Goal: Information Seeking & Learning: Compare options

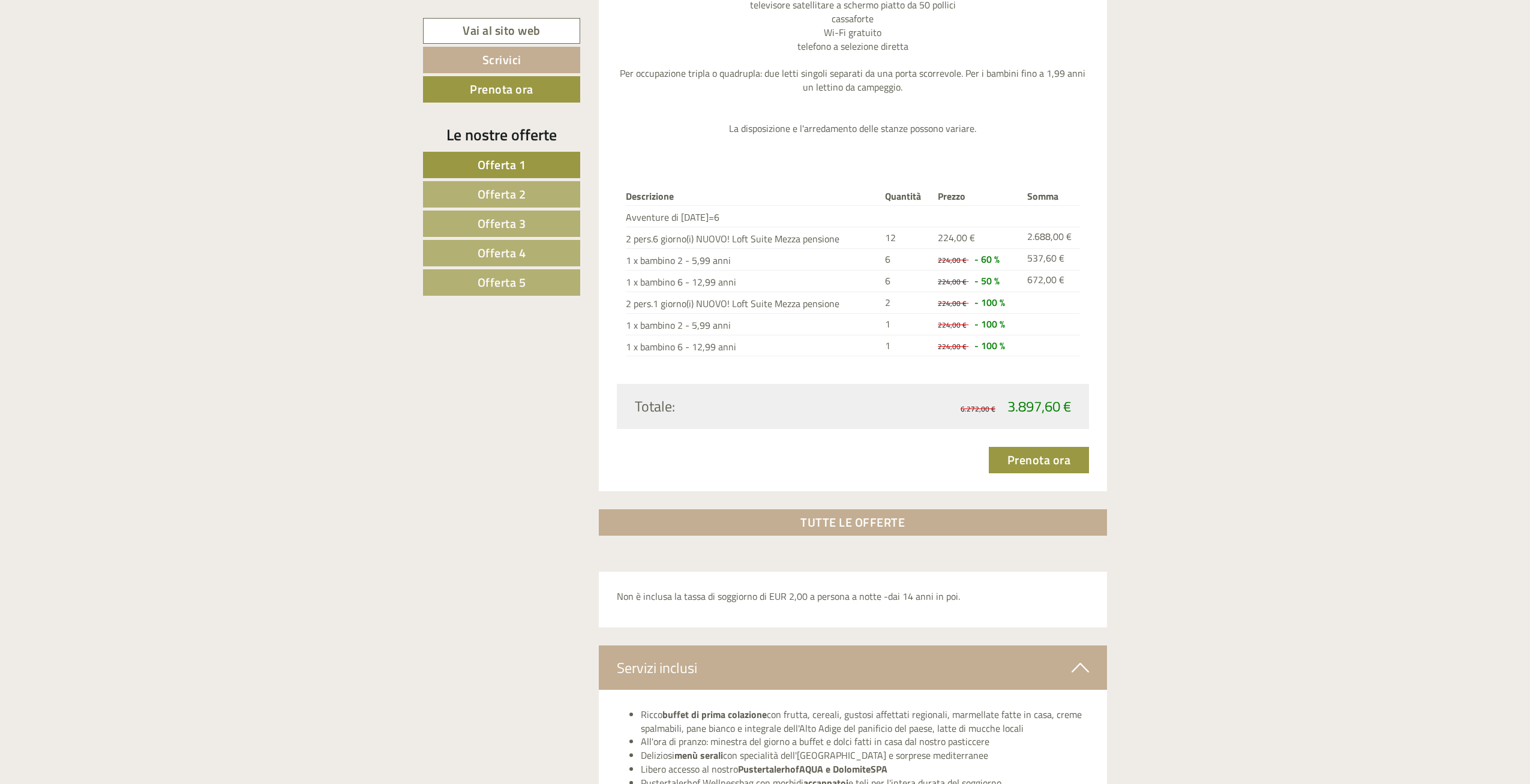
scroll to position [3943, 0]
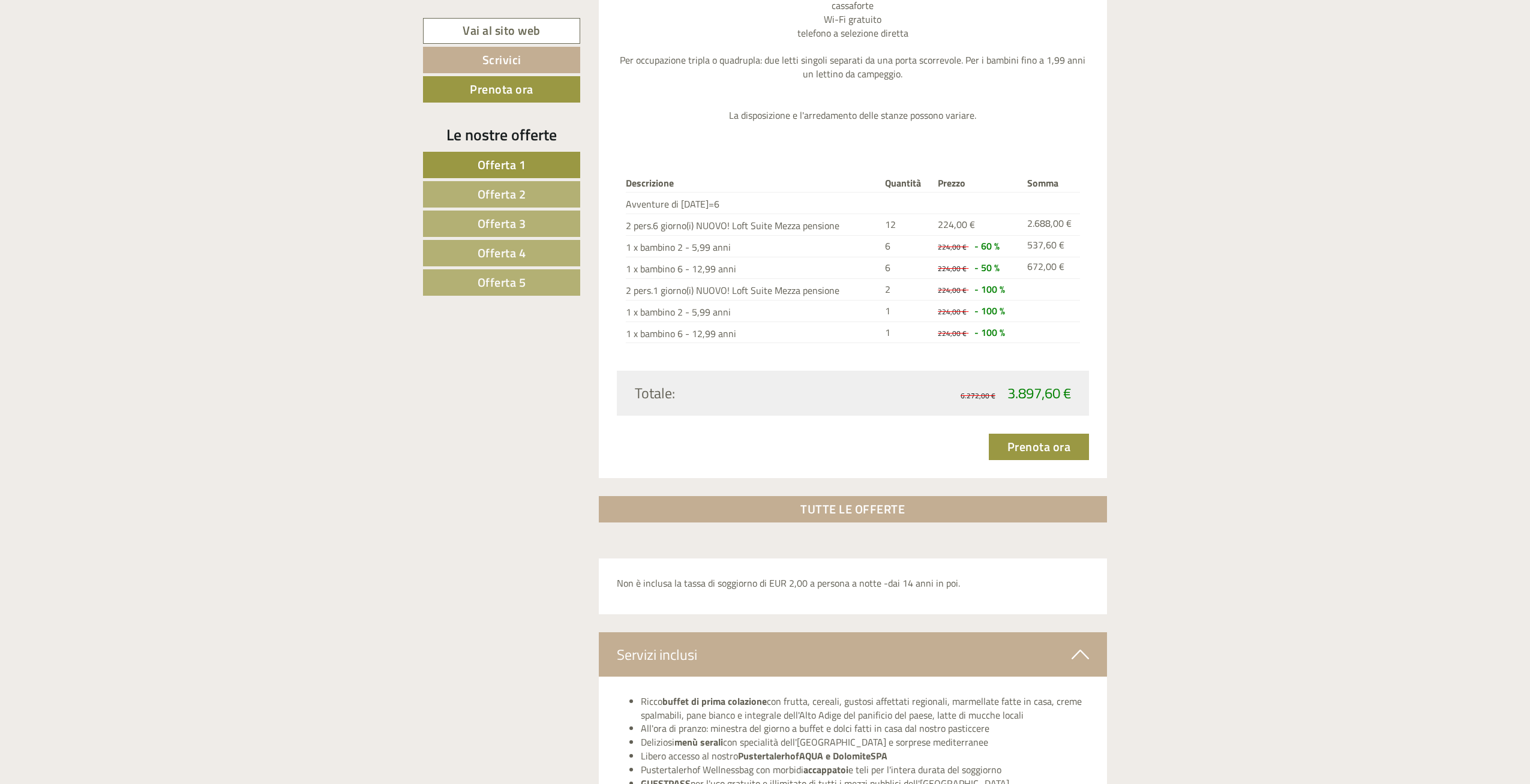
click at [488, 248] on span "Offerta 4" at bounding box center [502, 253] width 49 height 19
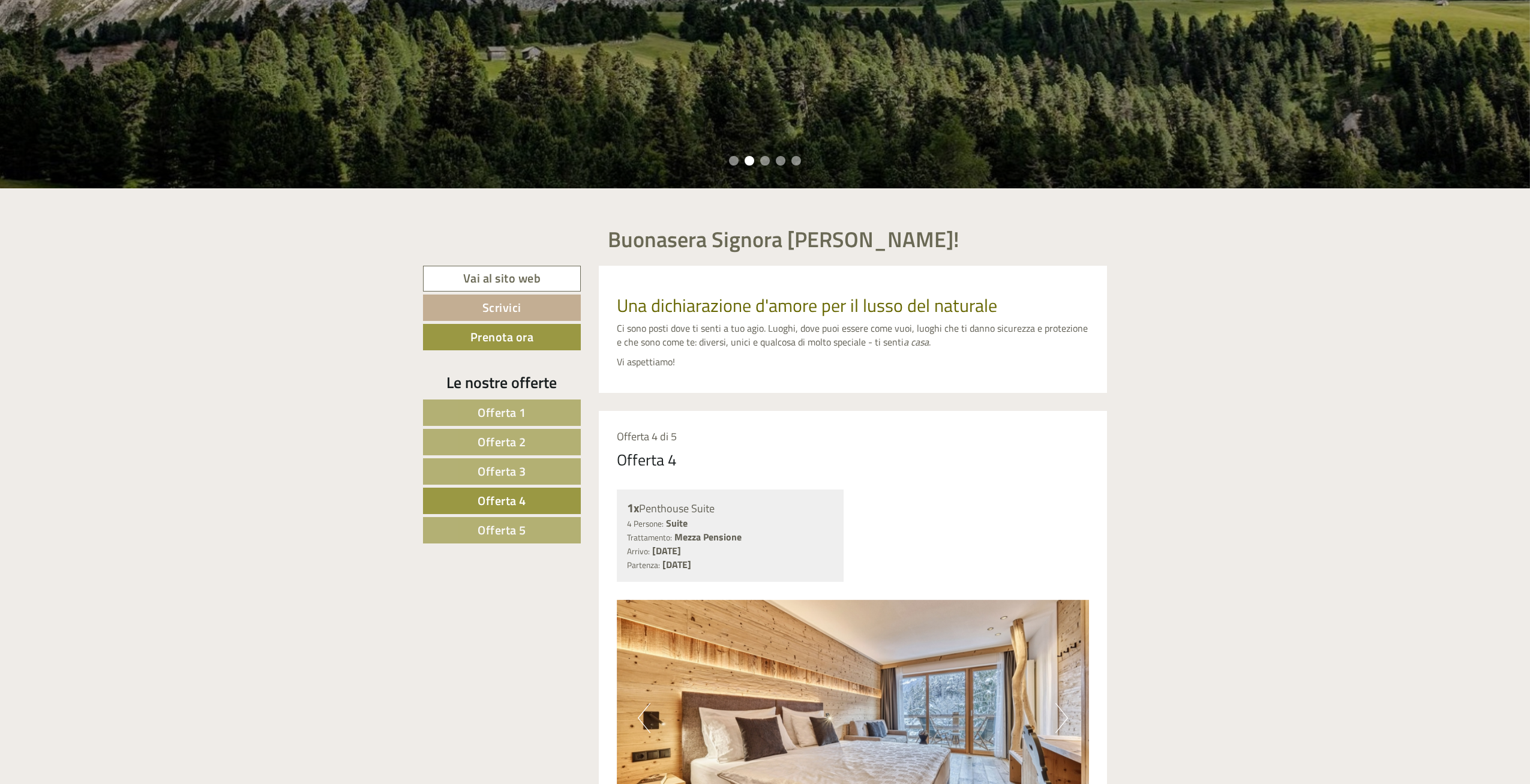
scroll to position [494, 0]
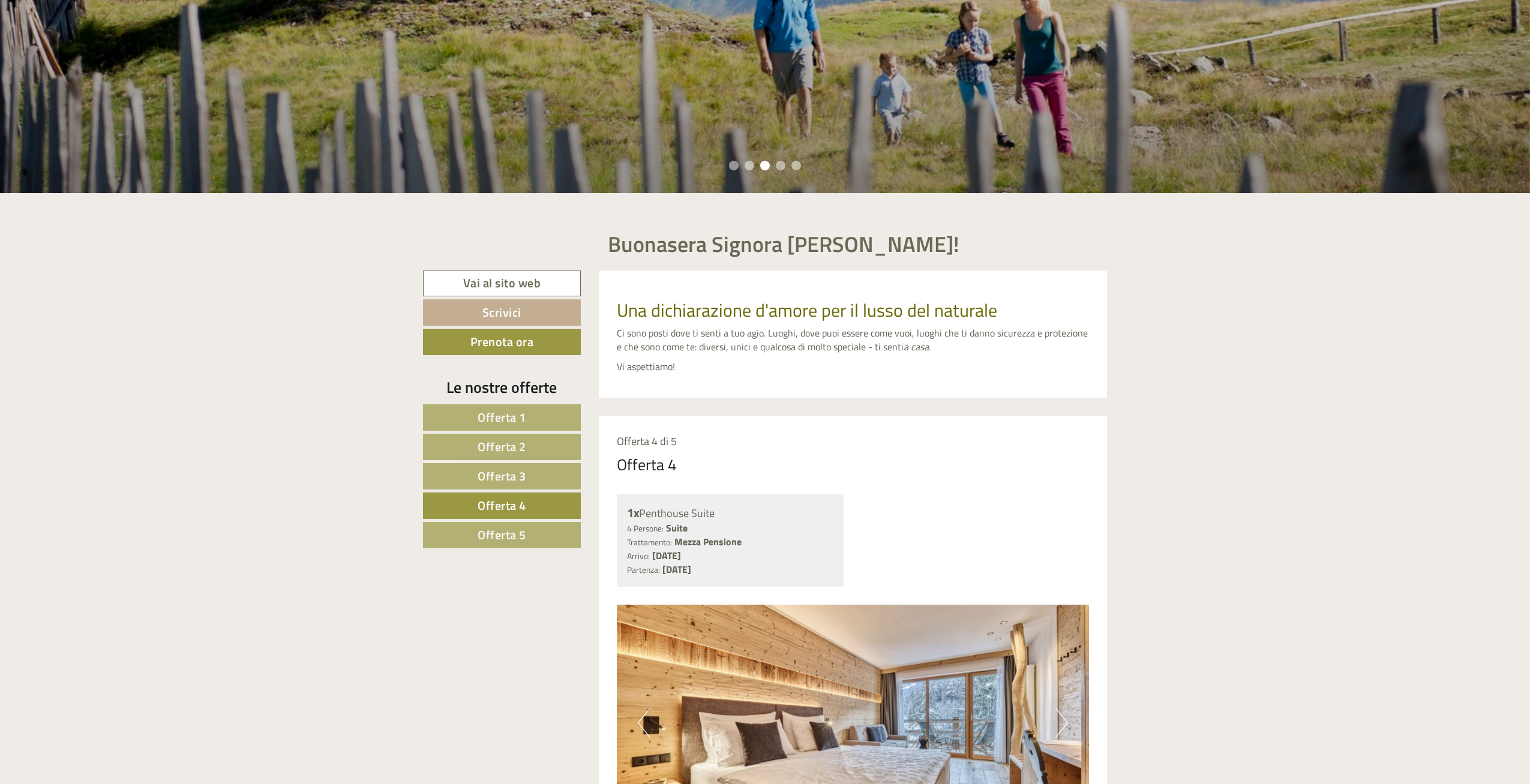
click at [508, 471] on span "Offerta 3" at bounding box center [502, 476] width 49 height 19
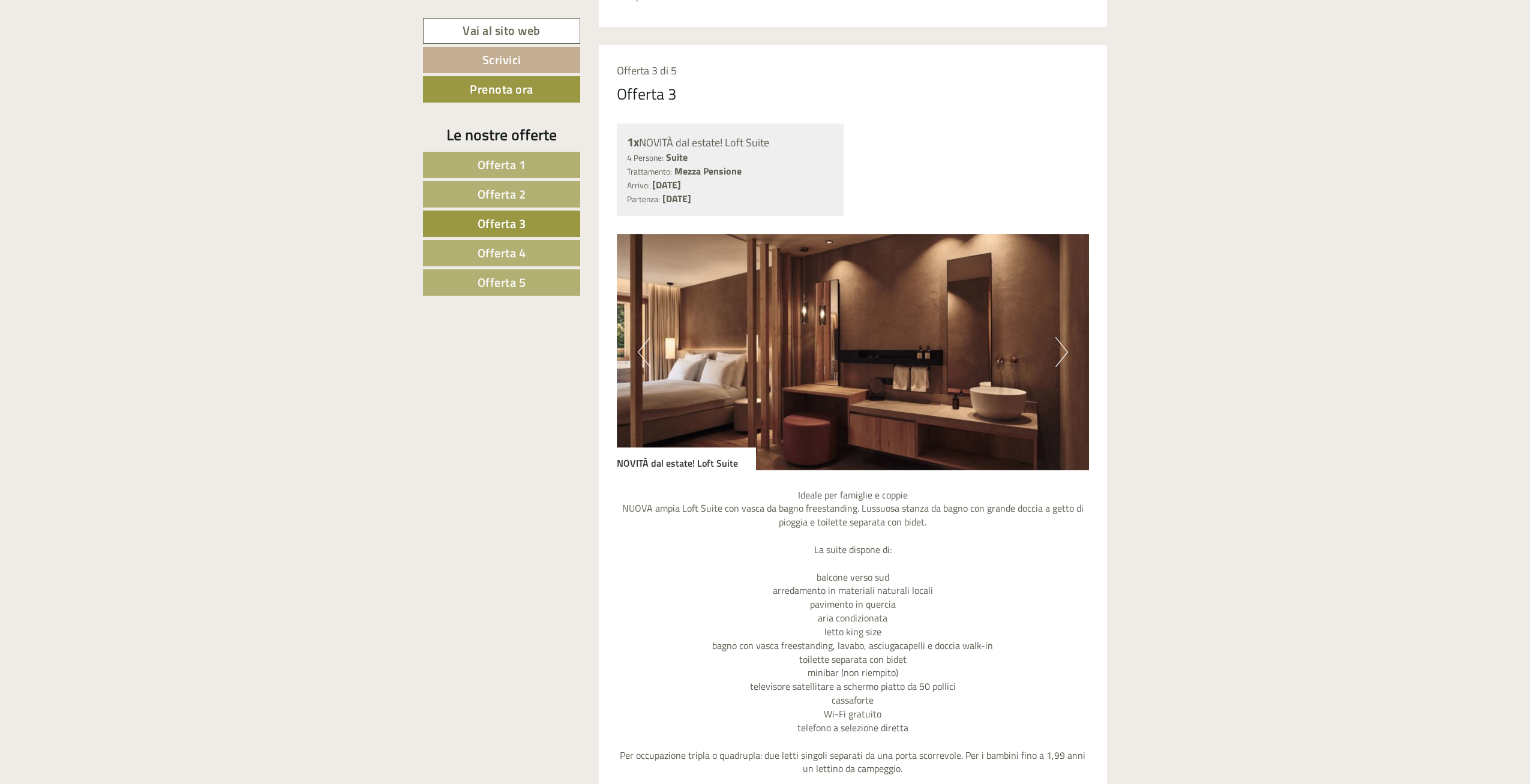
scroll to position [869, 0]
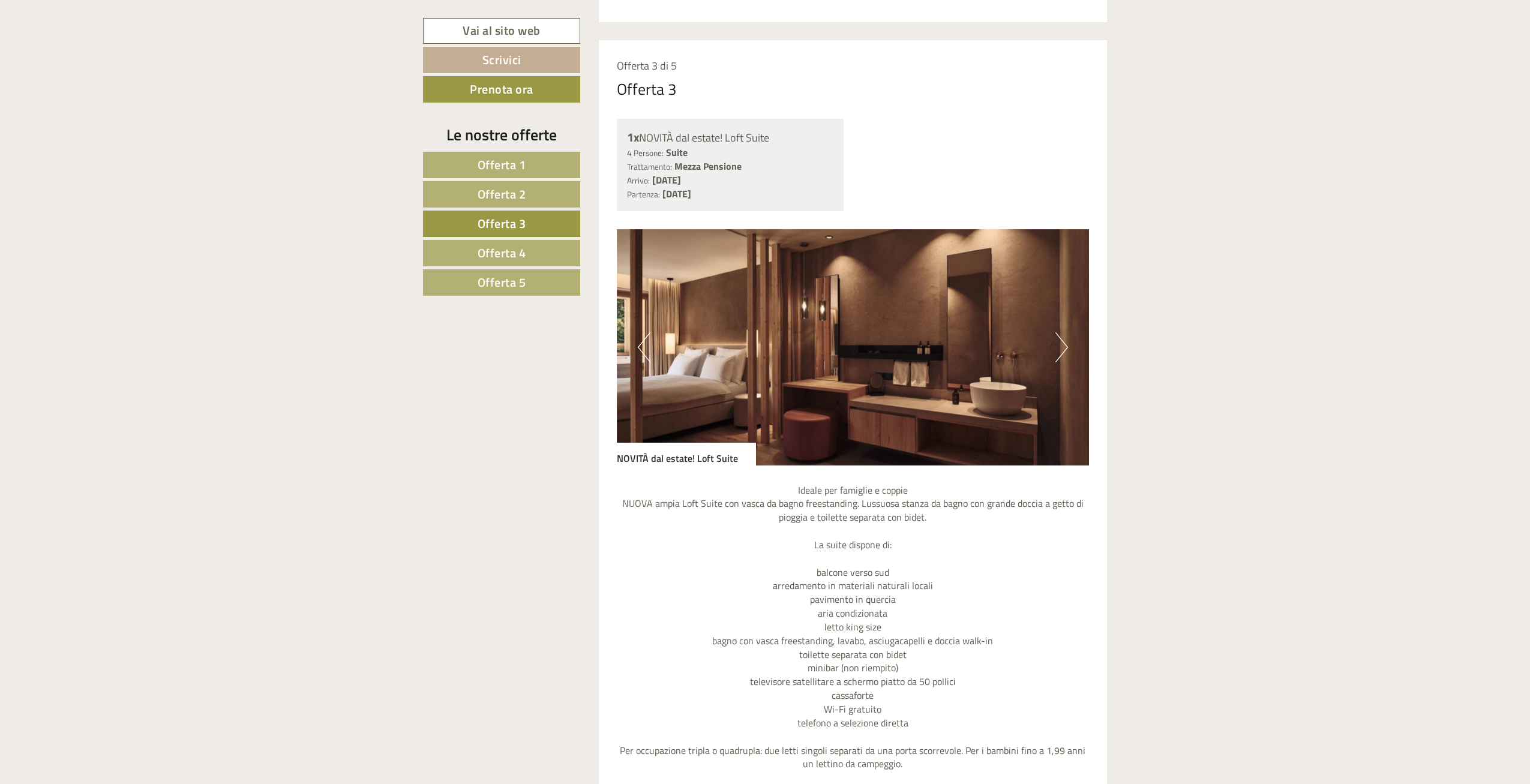
click at [521, 283] on span "Offerta 5" at bounding box center [502, 282] width 49 height 19
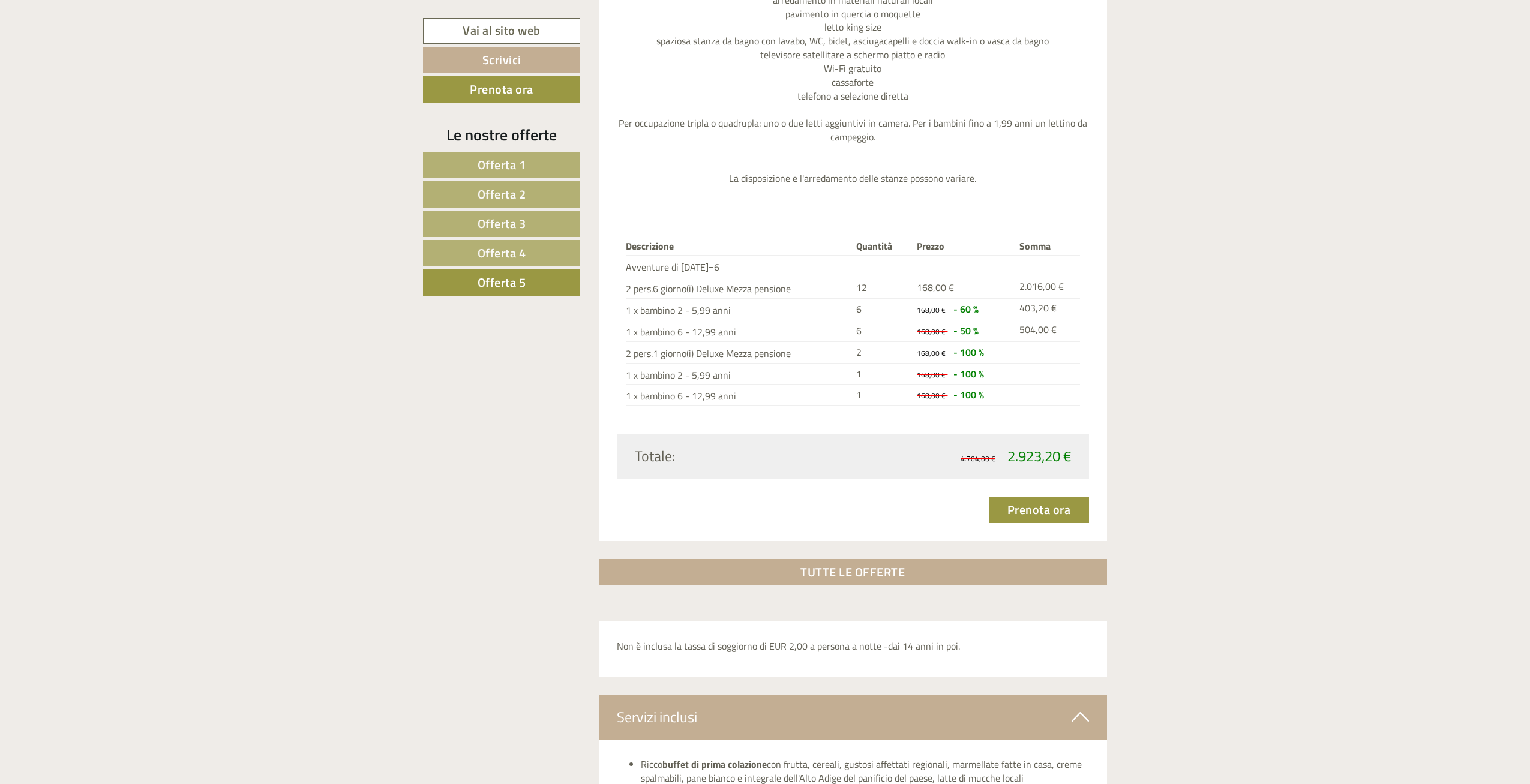
scroll to position [1449, 0]
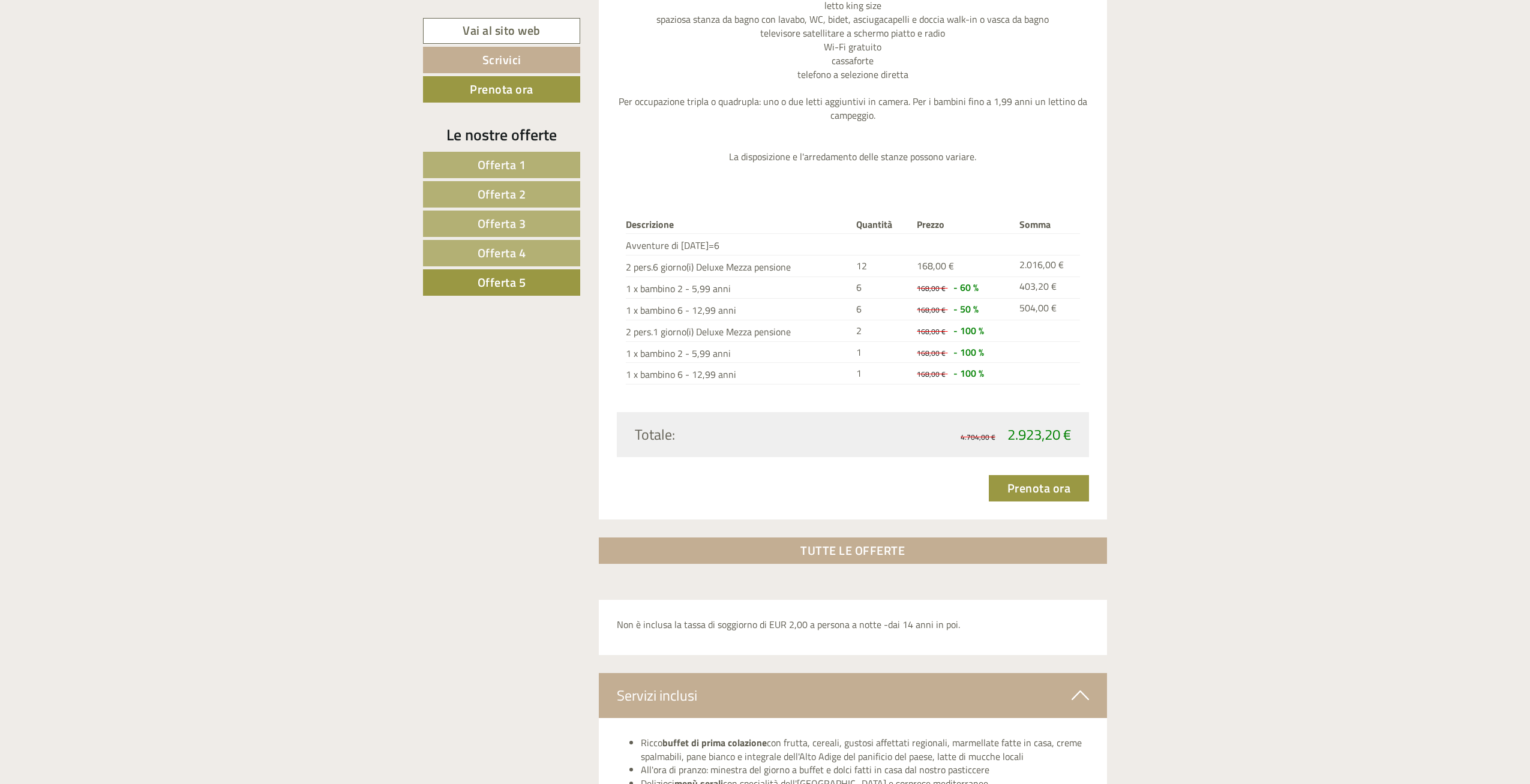
click at [506, 191] on span "Offerta 2" at bounding box center [502, 194] width 49 height 19
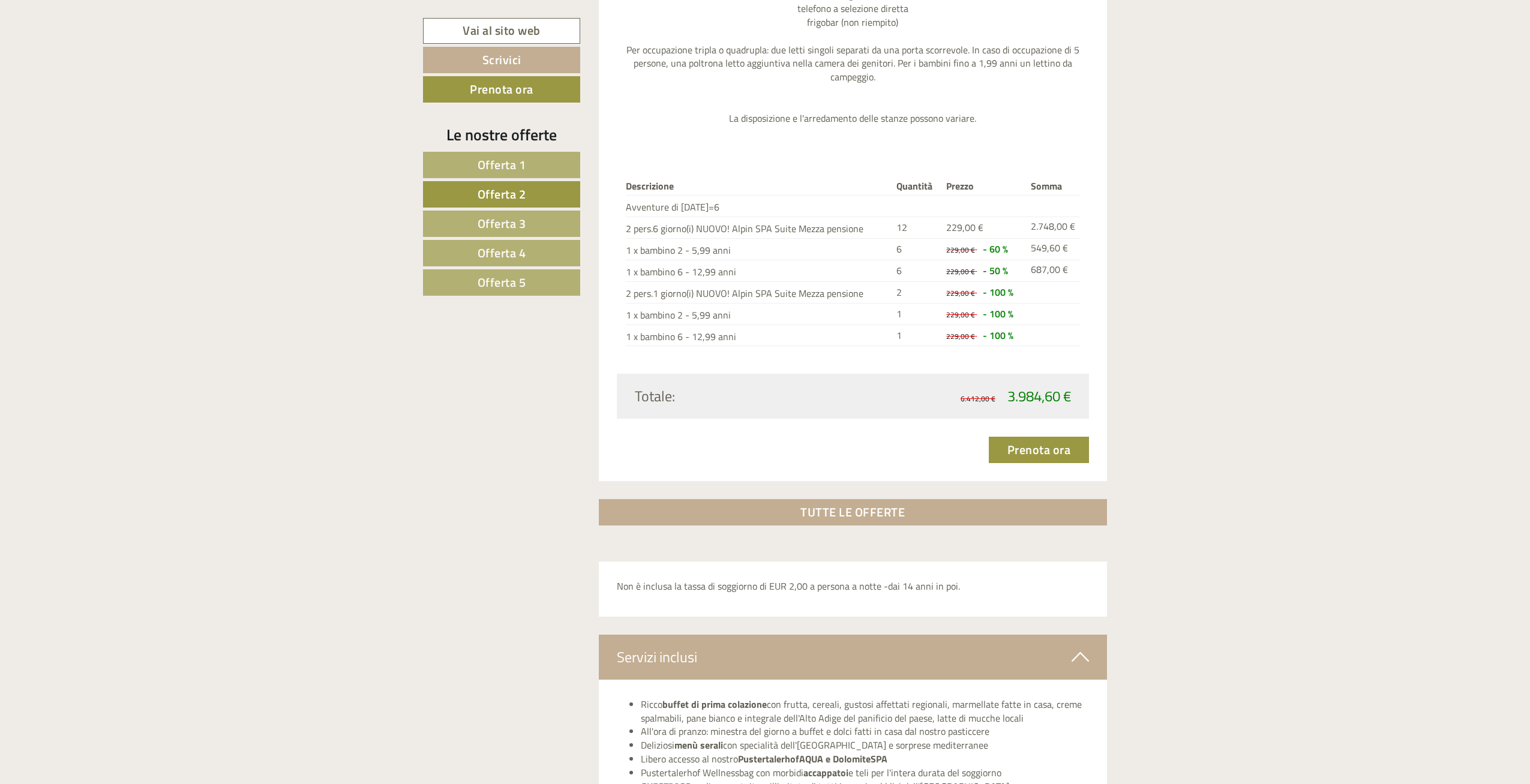
scroll to position [1518, 0]
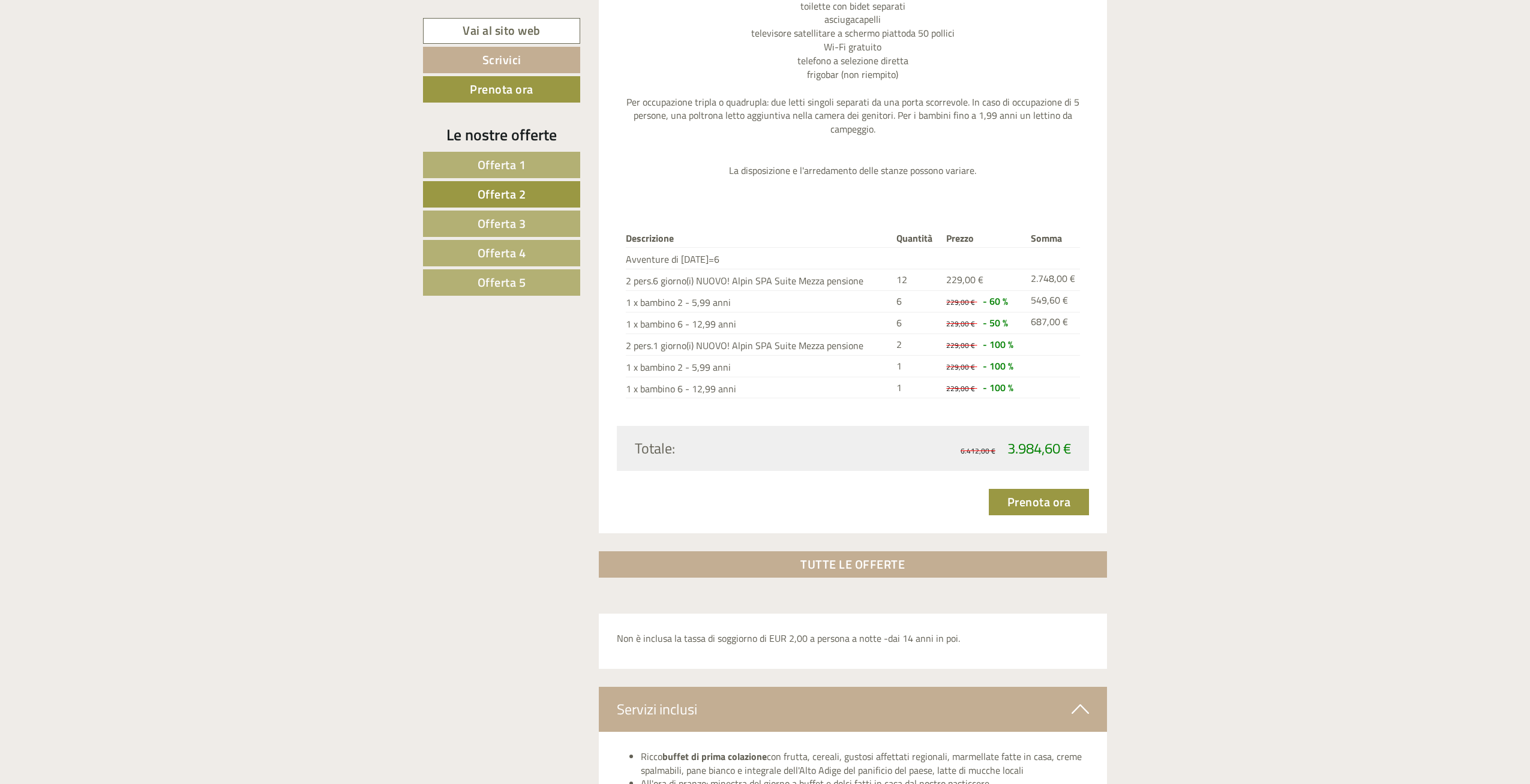
click at [503, 245] on span "Offerta 4" at bounding box center [502, 253] width 49 height 19
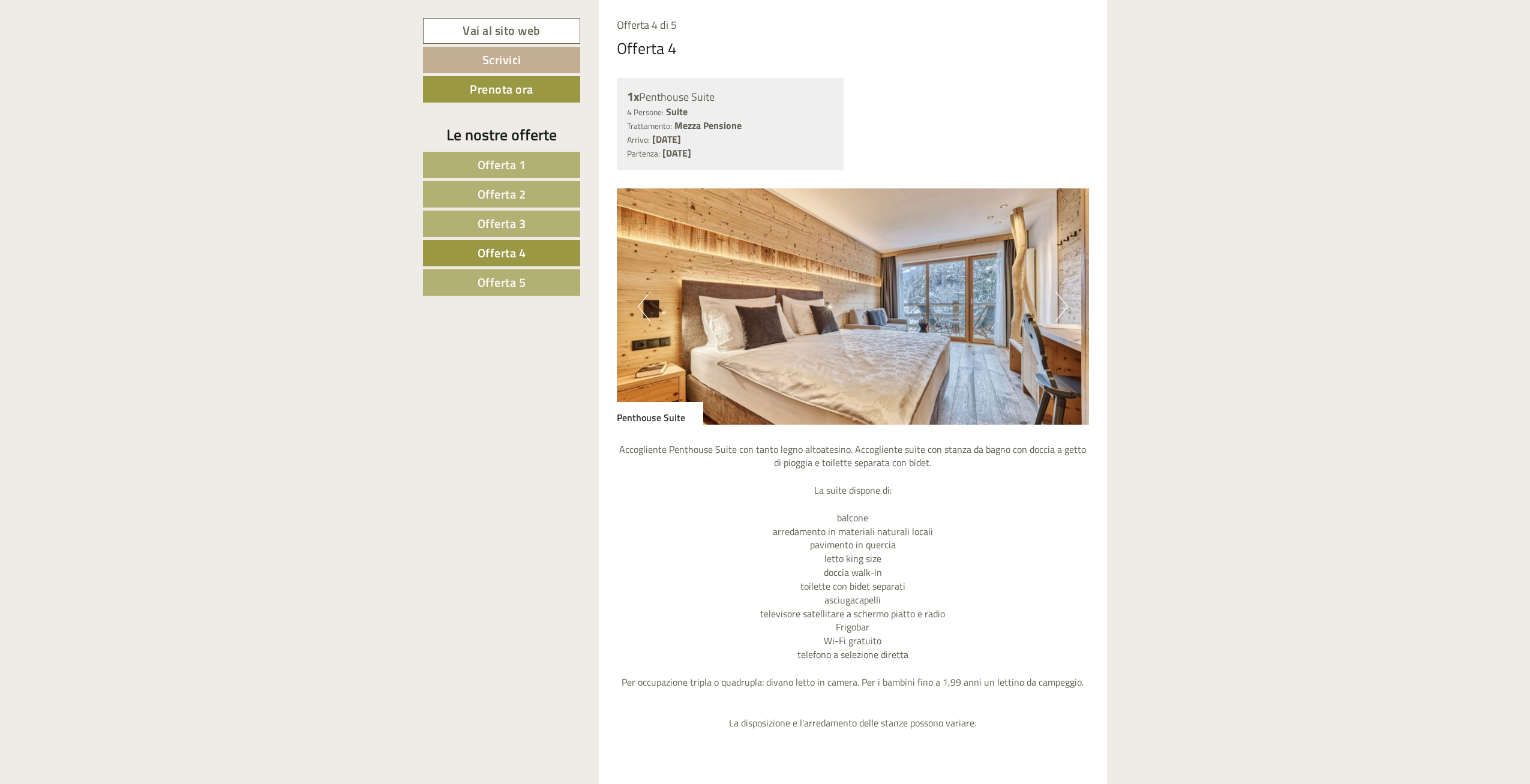
scroll to position [893, 0]
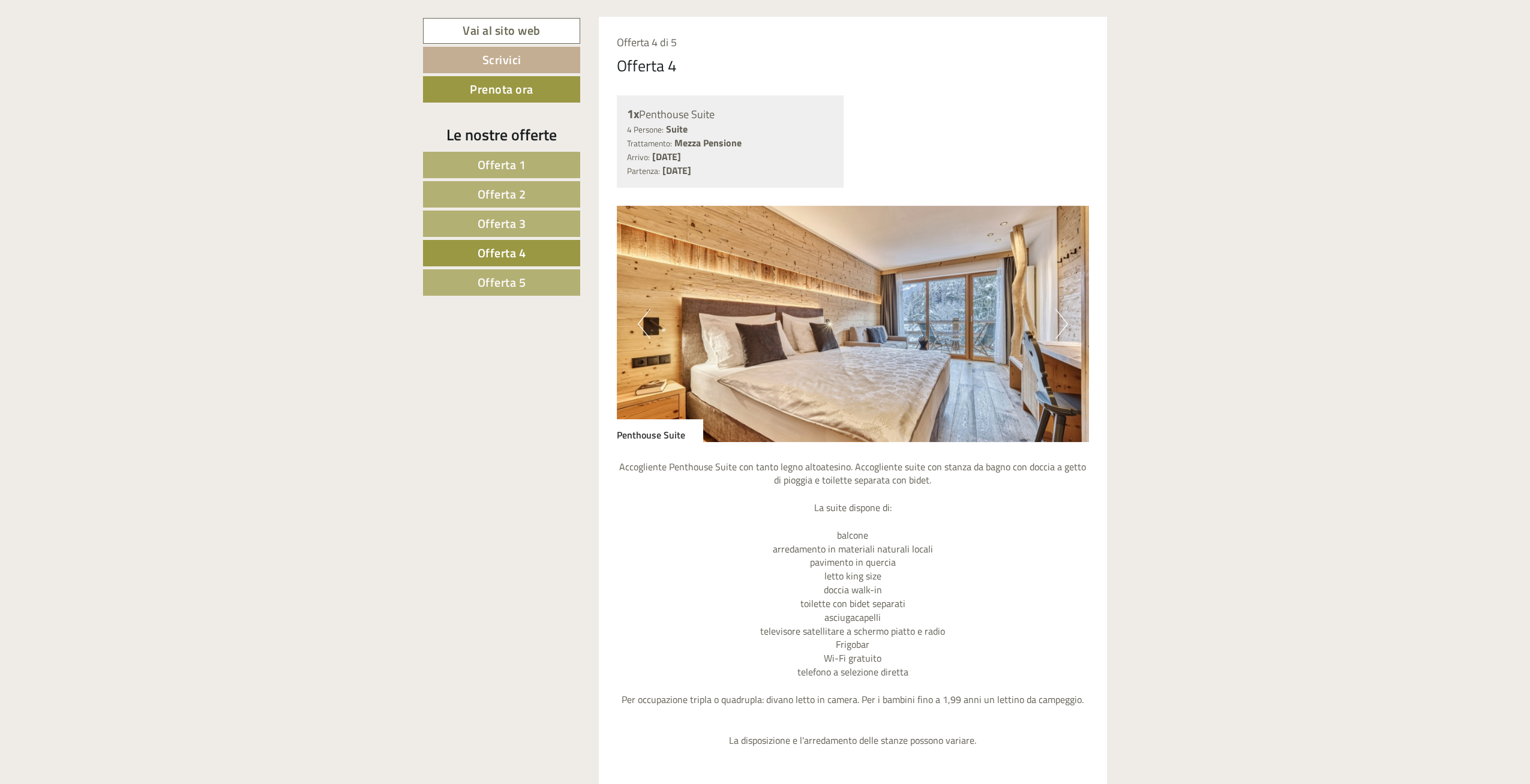
click at [484, 160] on span "Offerta 1" at bounding box center [502, 165] width 49 height 19
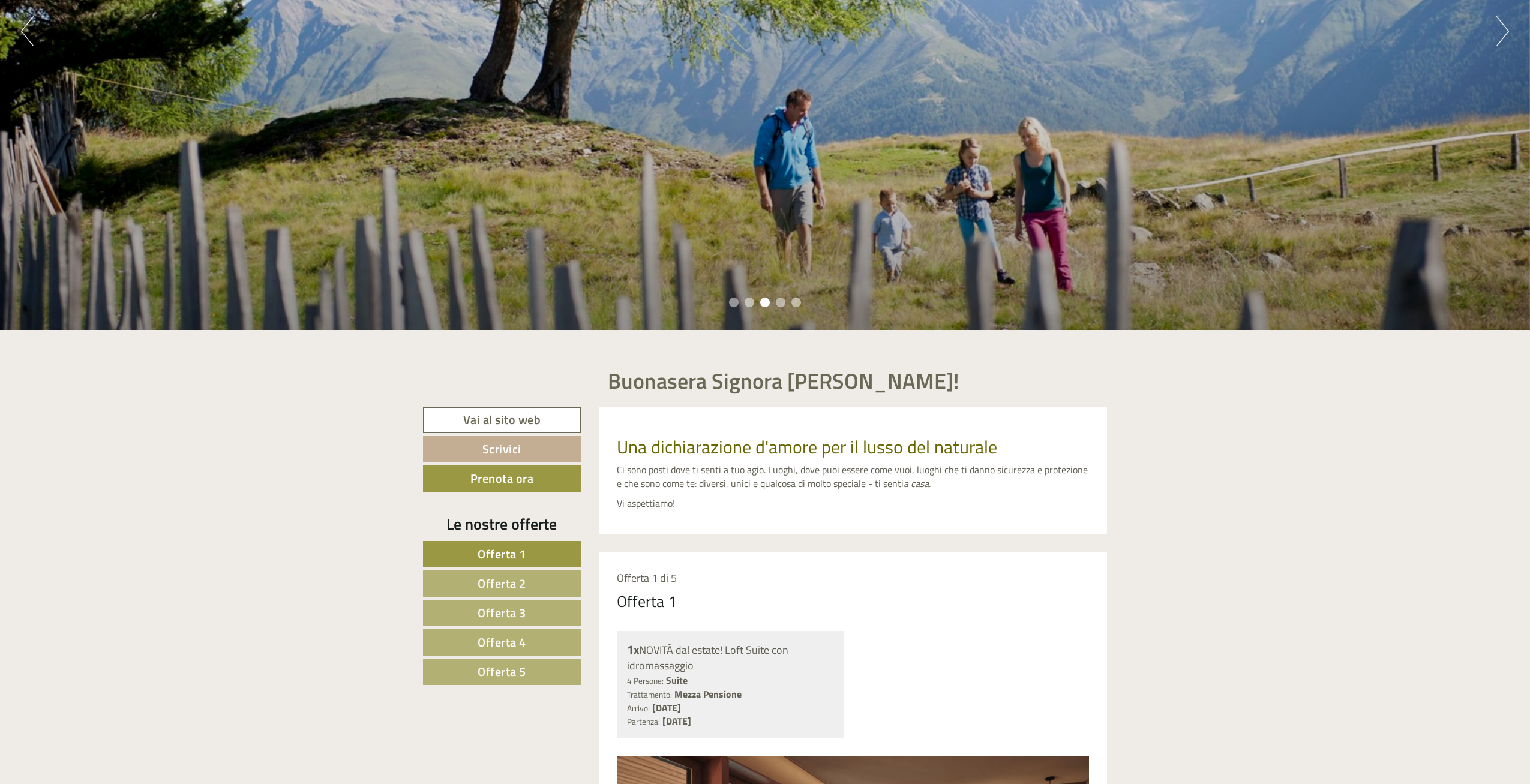
scroll to position [347, 0]
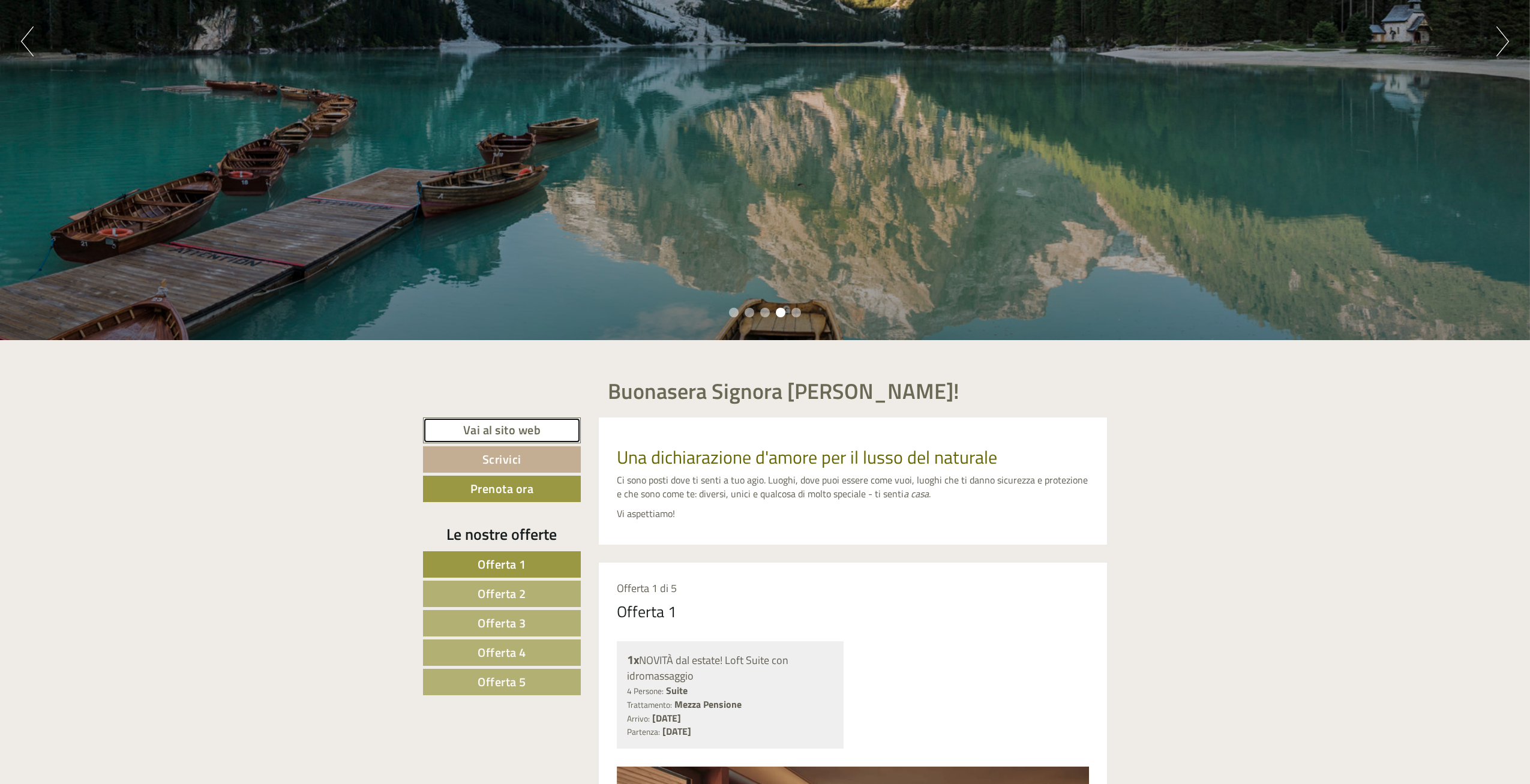
click at [502, 427] on link "Vai al sito web" at bounding box center [502, 430] width 158 height 26
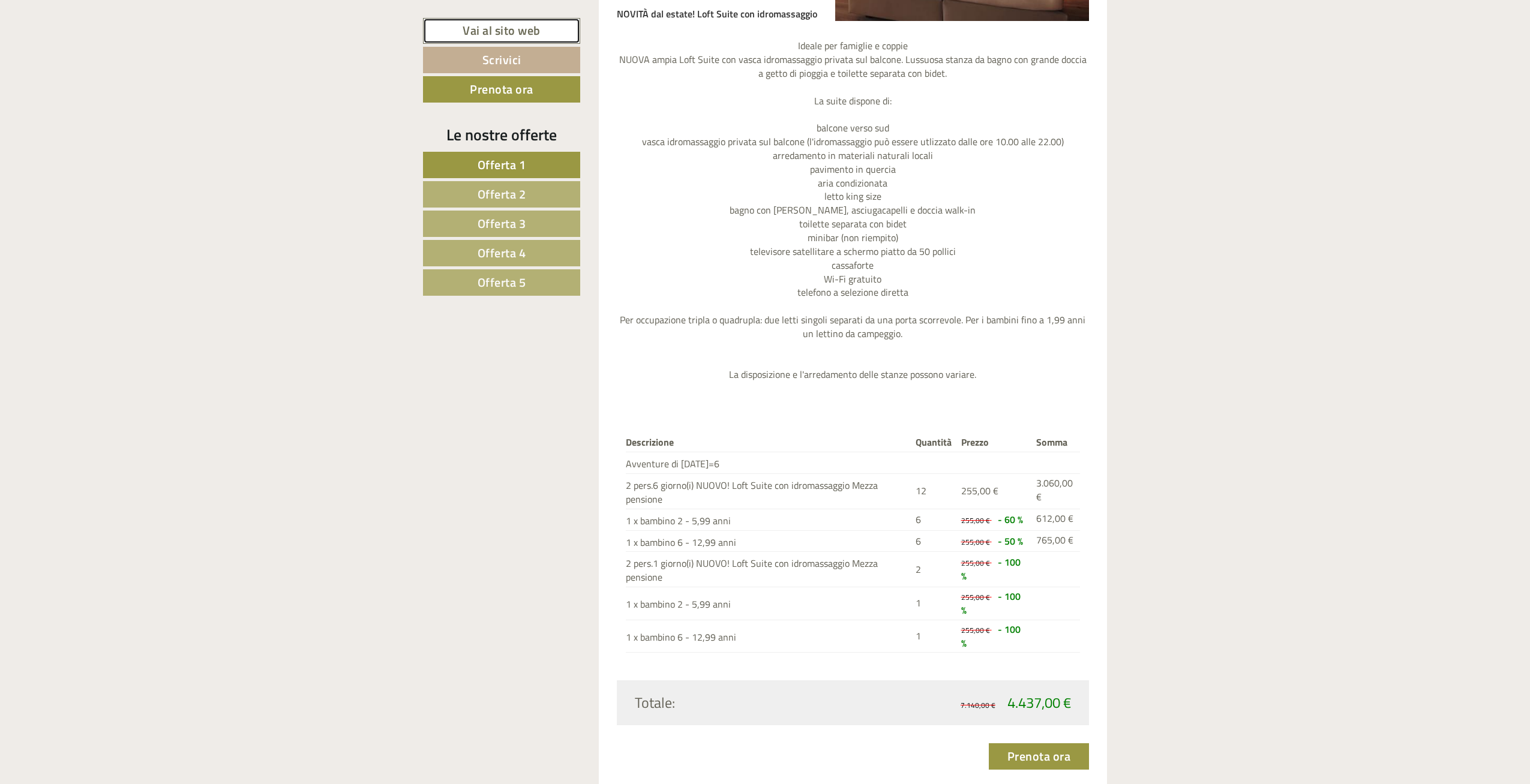
scroll to position [1273, 0]
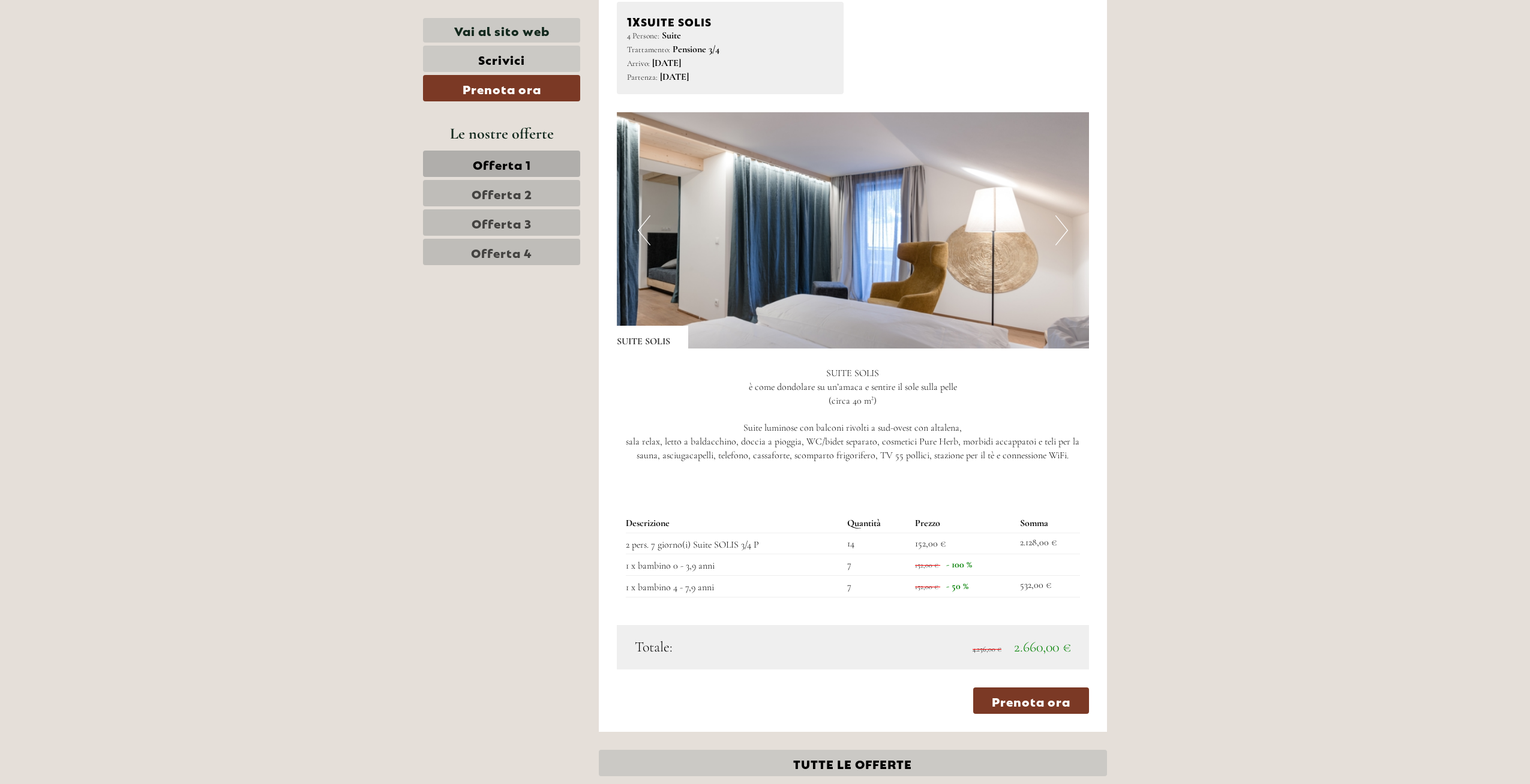
scroll to position [2714, 0]
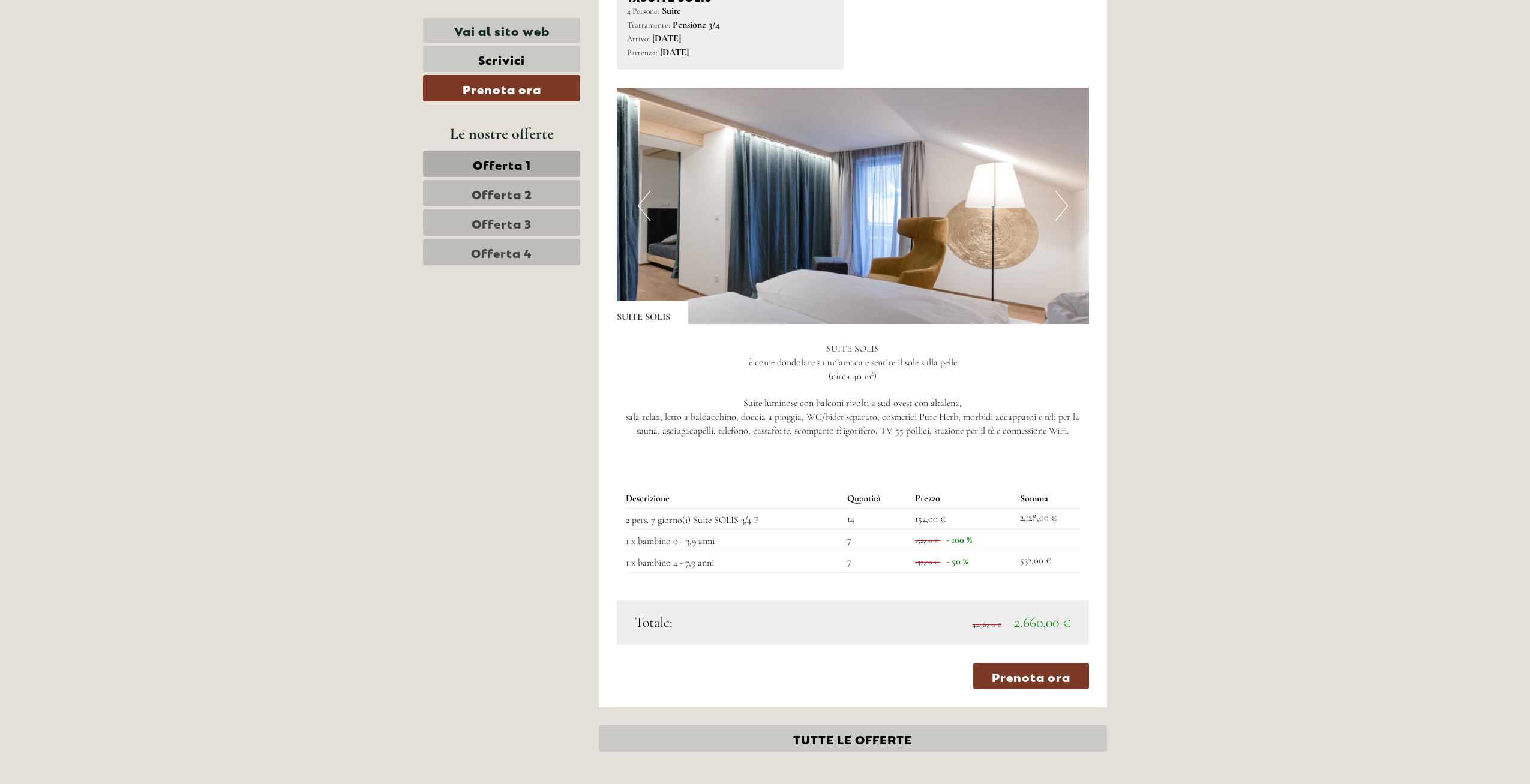
click at [526, 250] on span "Offerta 4" at bounding box center [502, 252] width 61 height 17
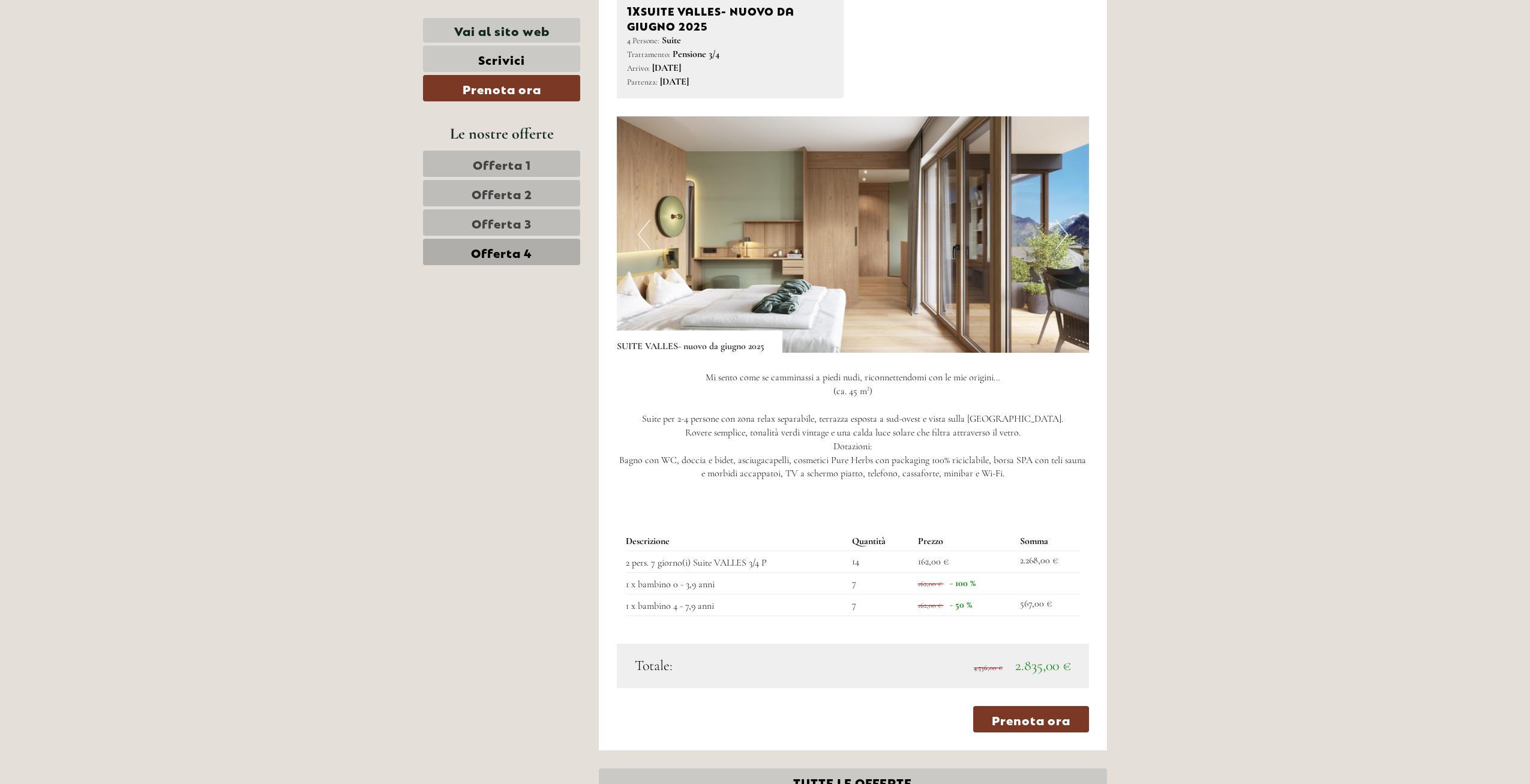
scroll to position [969, 0]
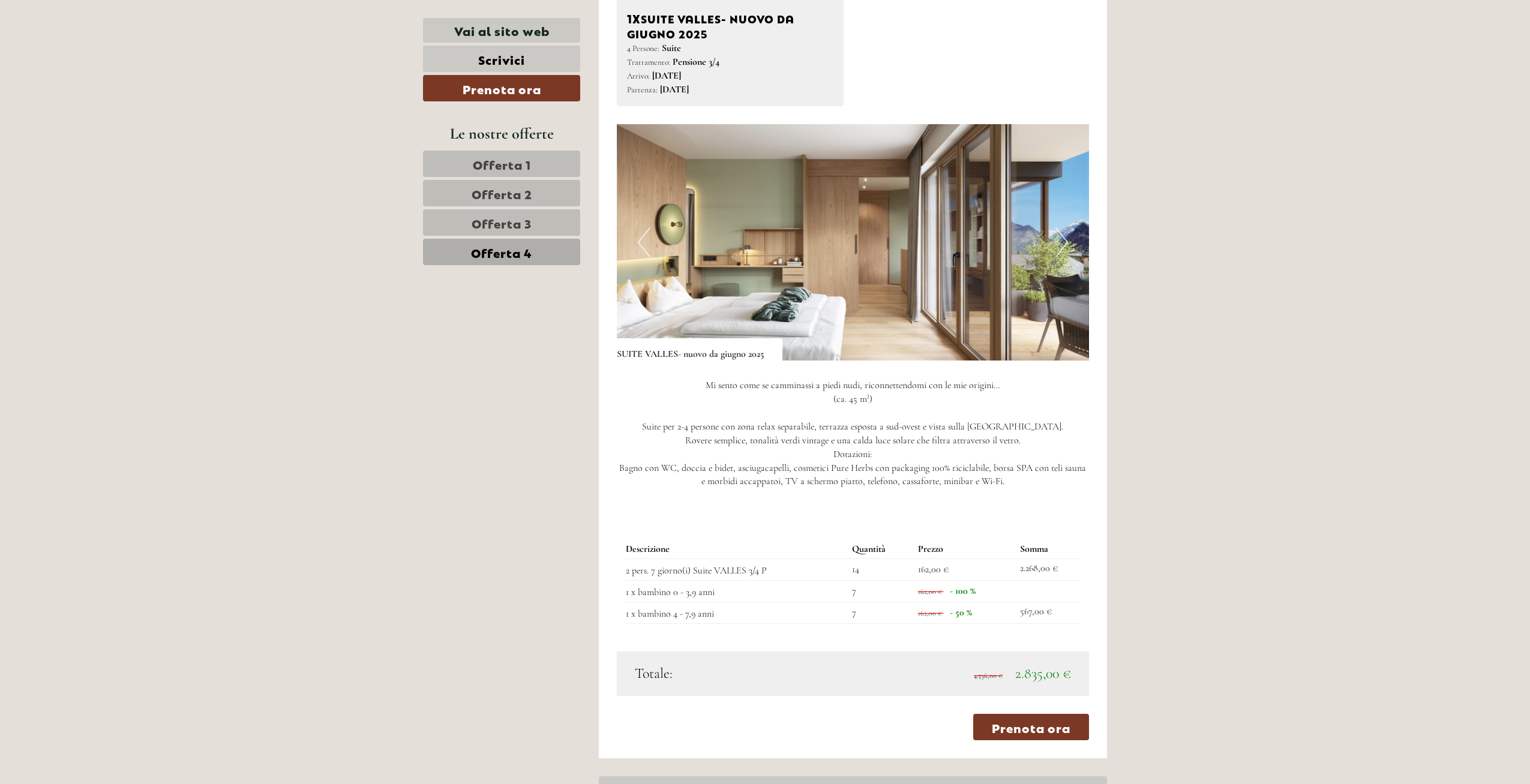
click at [494, 220] on span "Offerta 3" at bounding box center [502, 222] width 60 height 17
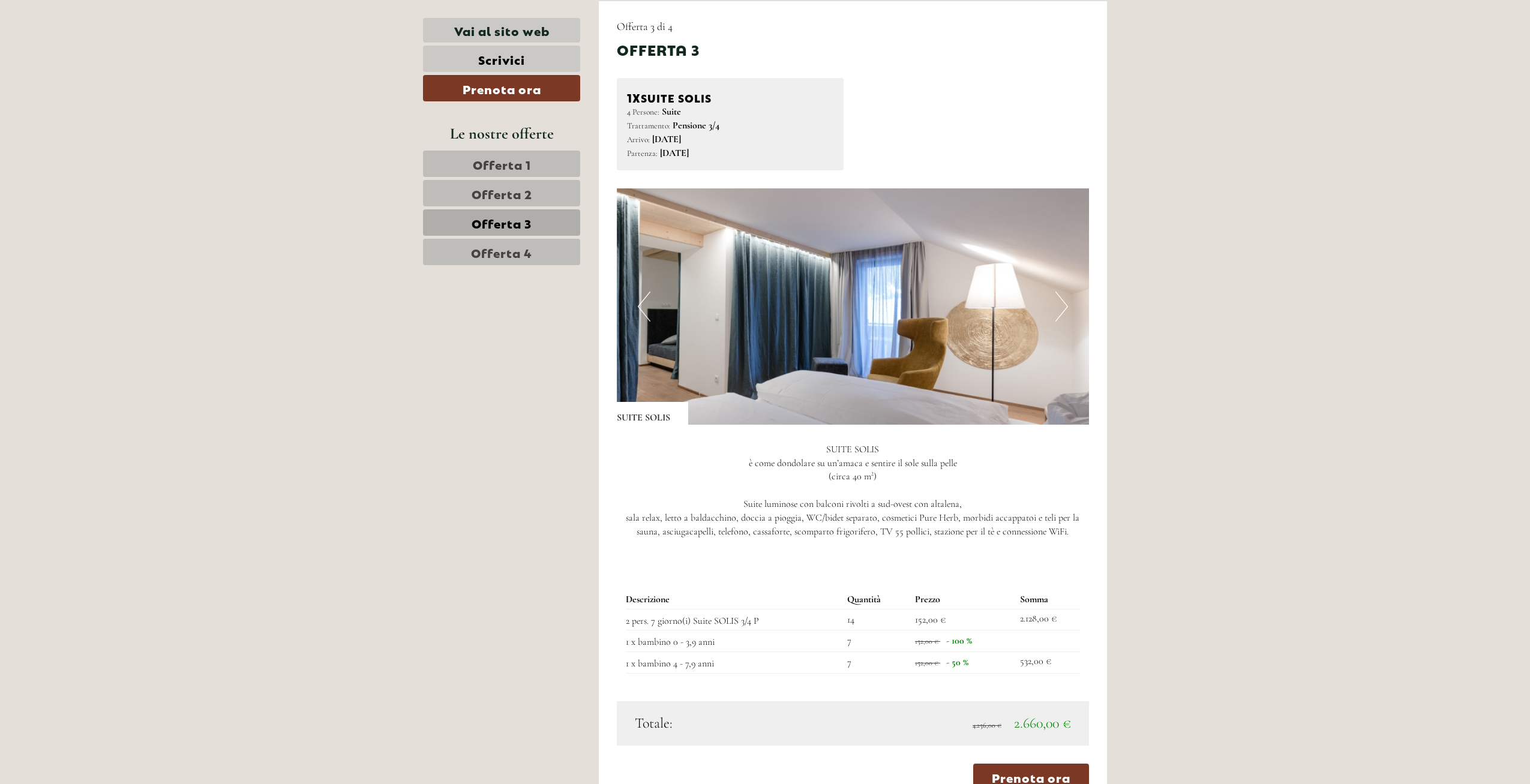
click at [1062, 301] on button "Next" at bounding box center [1061, 306] width 13 height 30
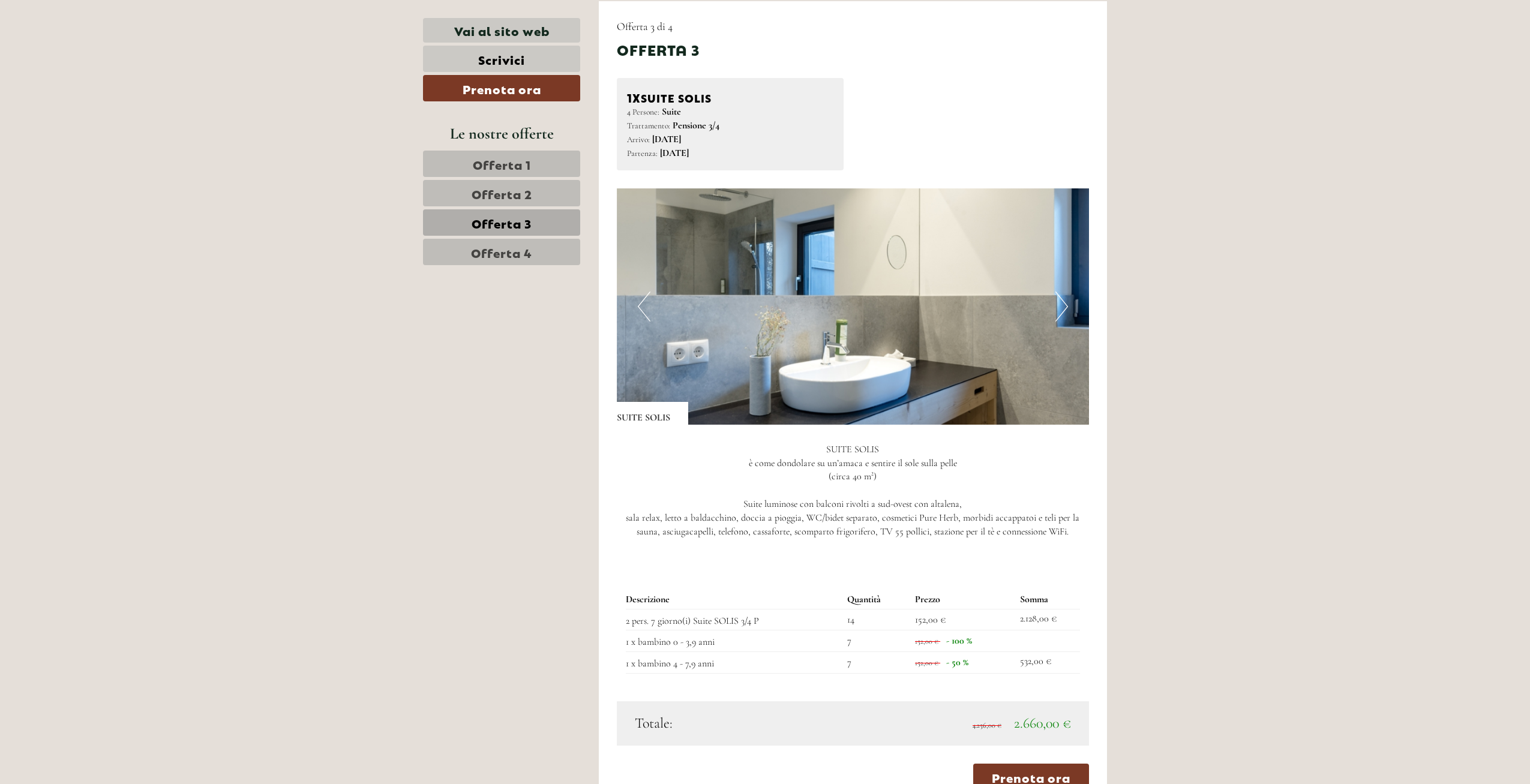
click at [1062, 301] on button "Next" at bounding box center [1061, 306] width 13 height 30
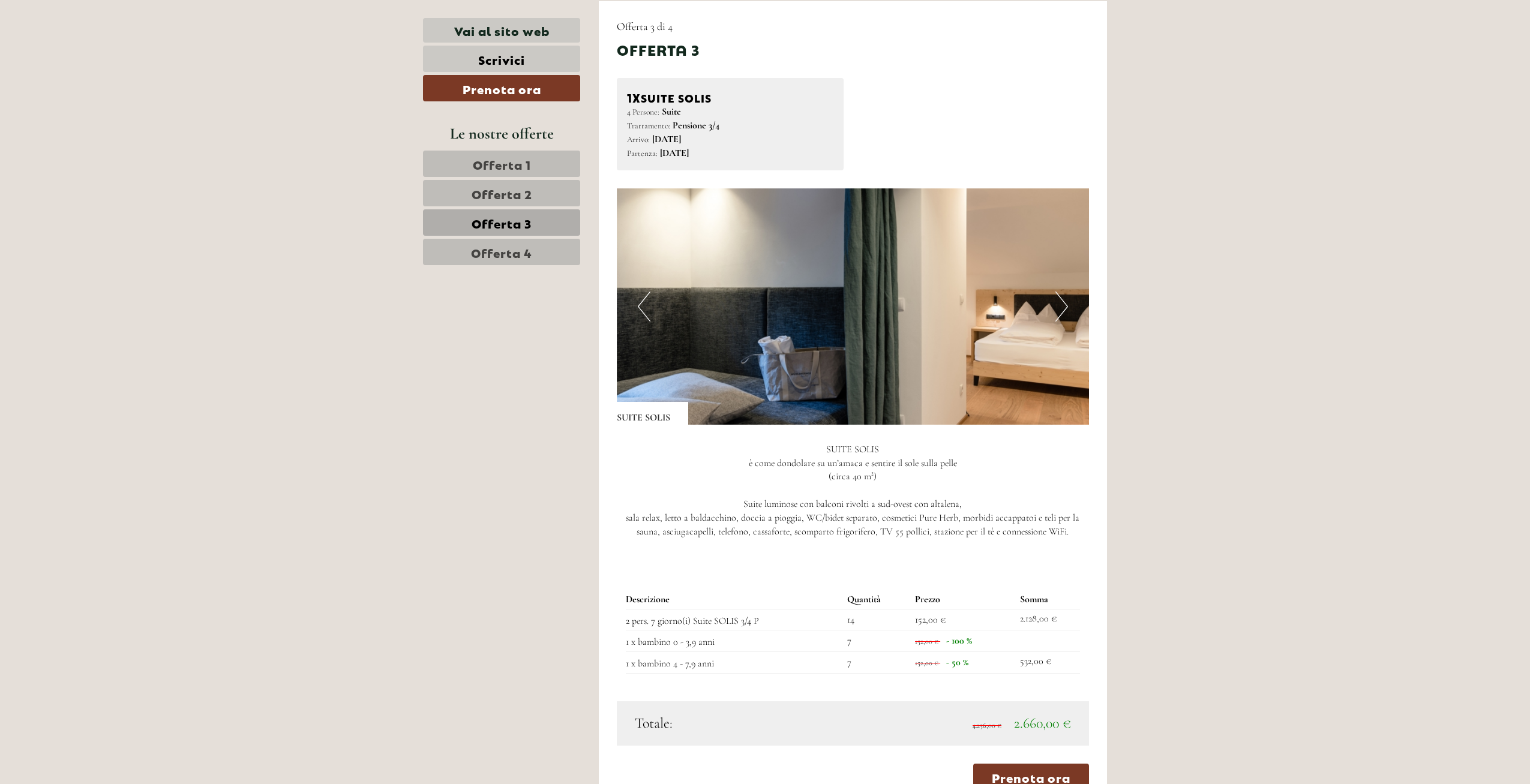
click at [1062, 301] on button "Next" at bounding box center [1061, 306] width 13 height 30
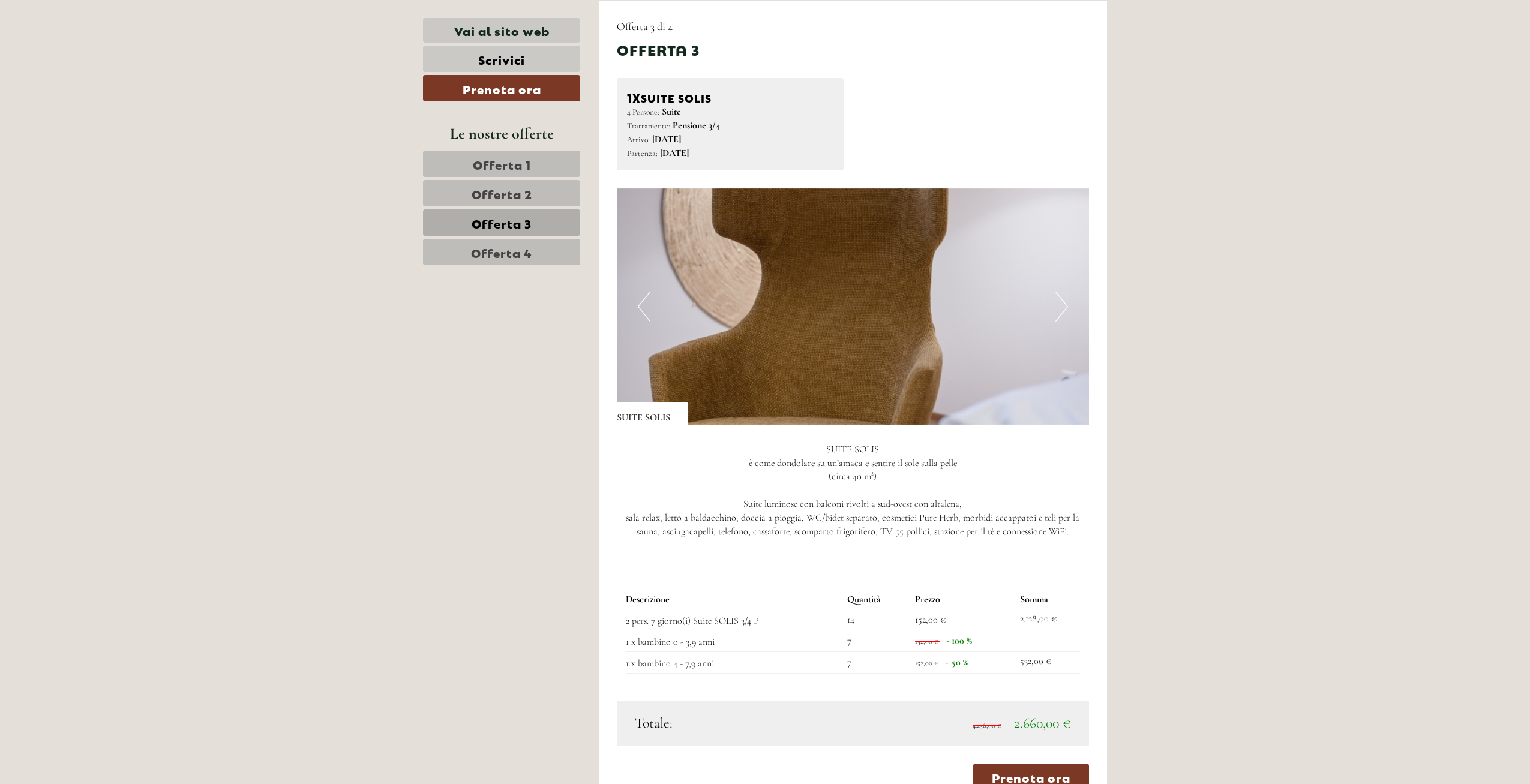
click at [1062, 301] on button "Next" at bounding box center [1061, 306] width 13 height 30
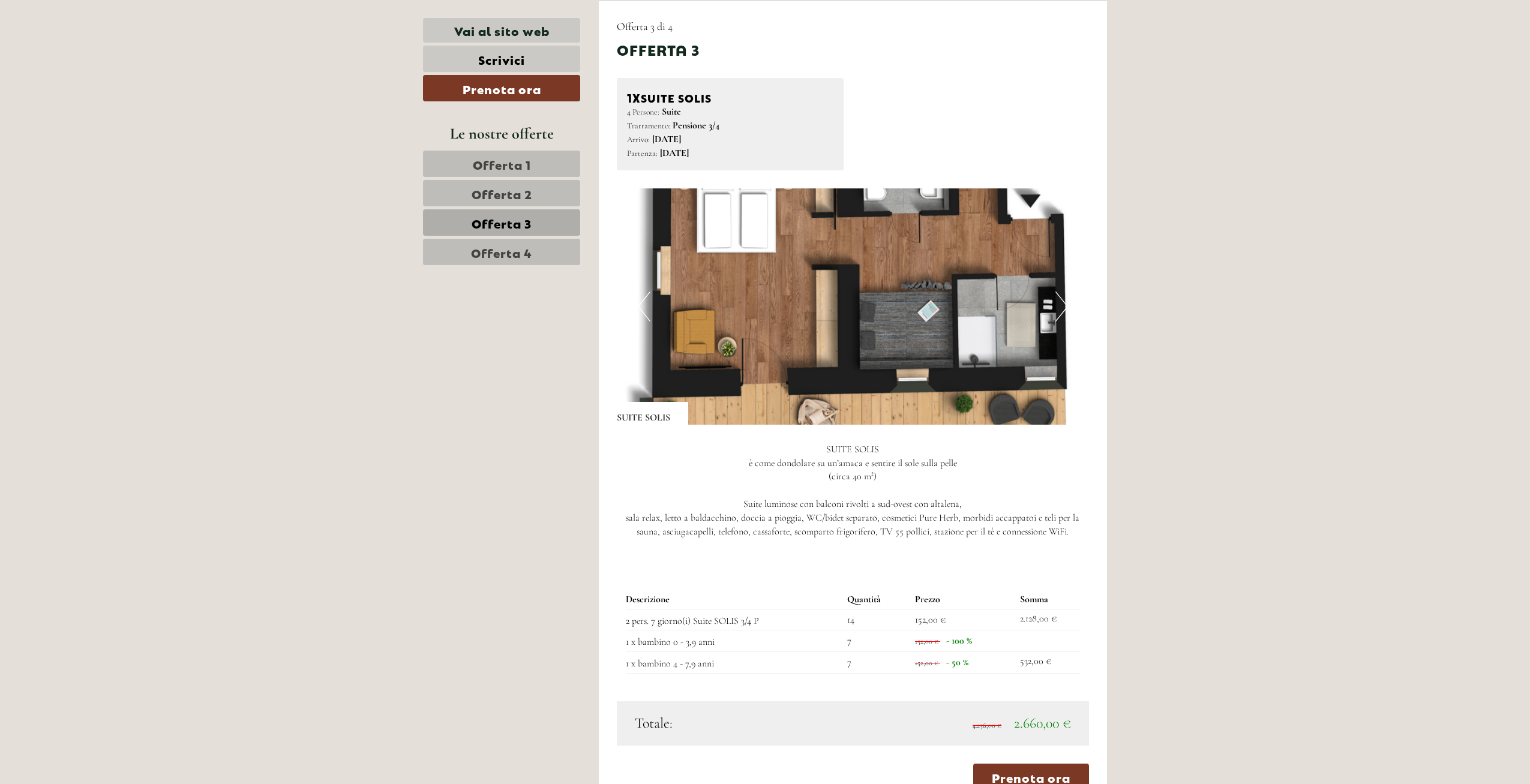
click at [1062, 301] on button "Next" at bounding box center [1061, 306] width 13 height 30
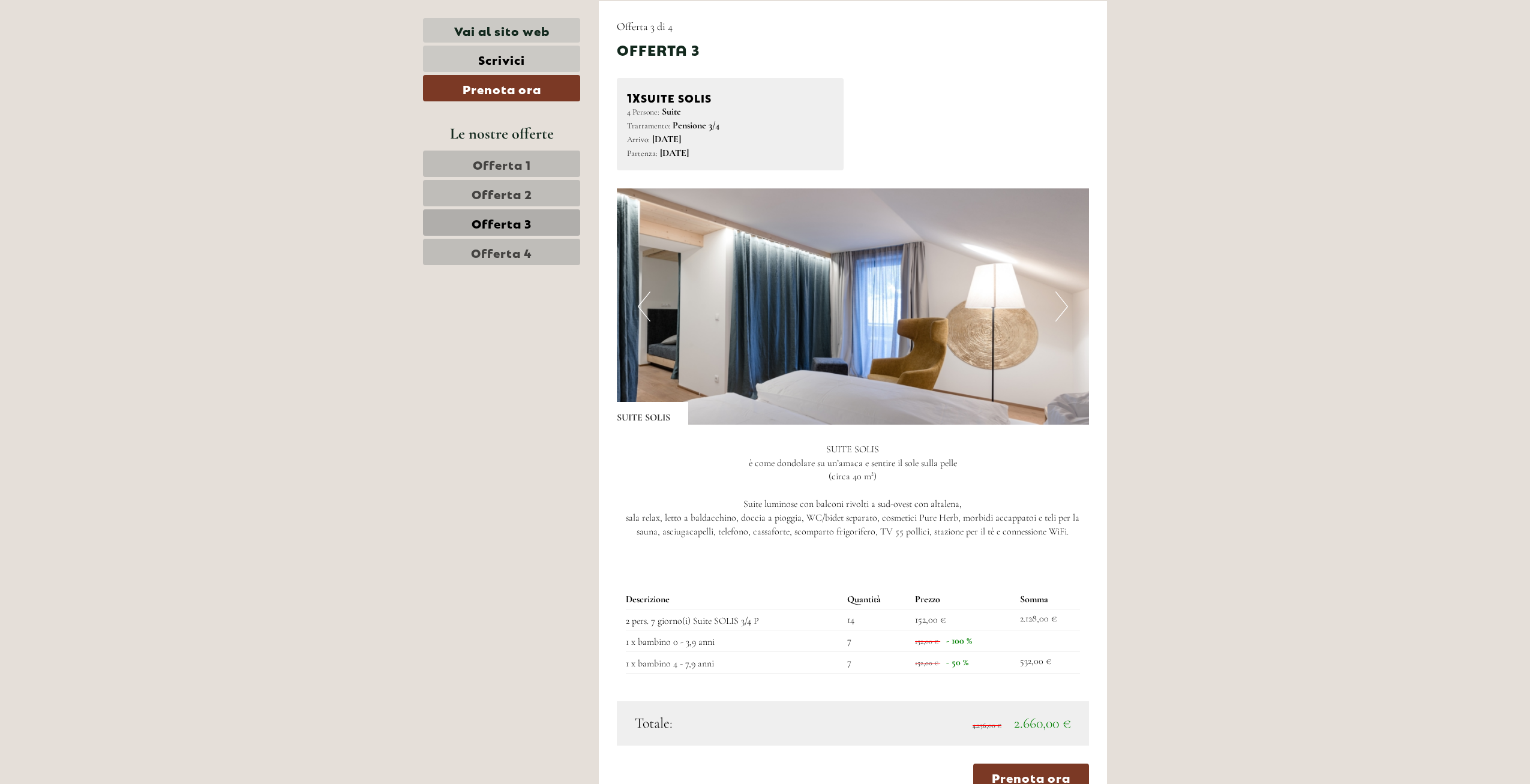
click at [499, 248] on span "Offerta 4" at bounding box center [502, 252] width 61 height 17
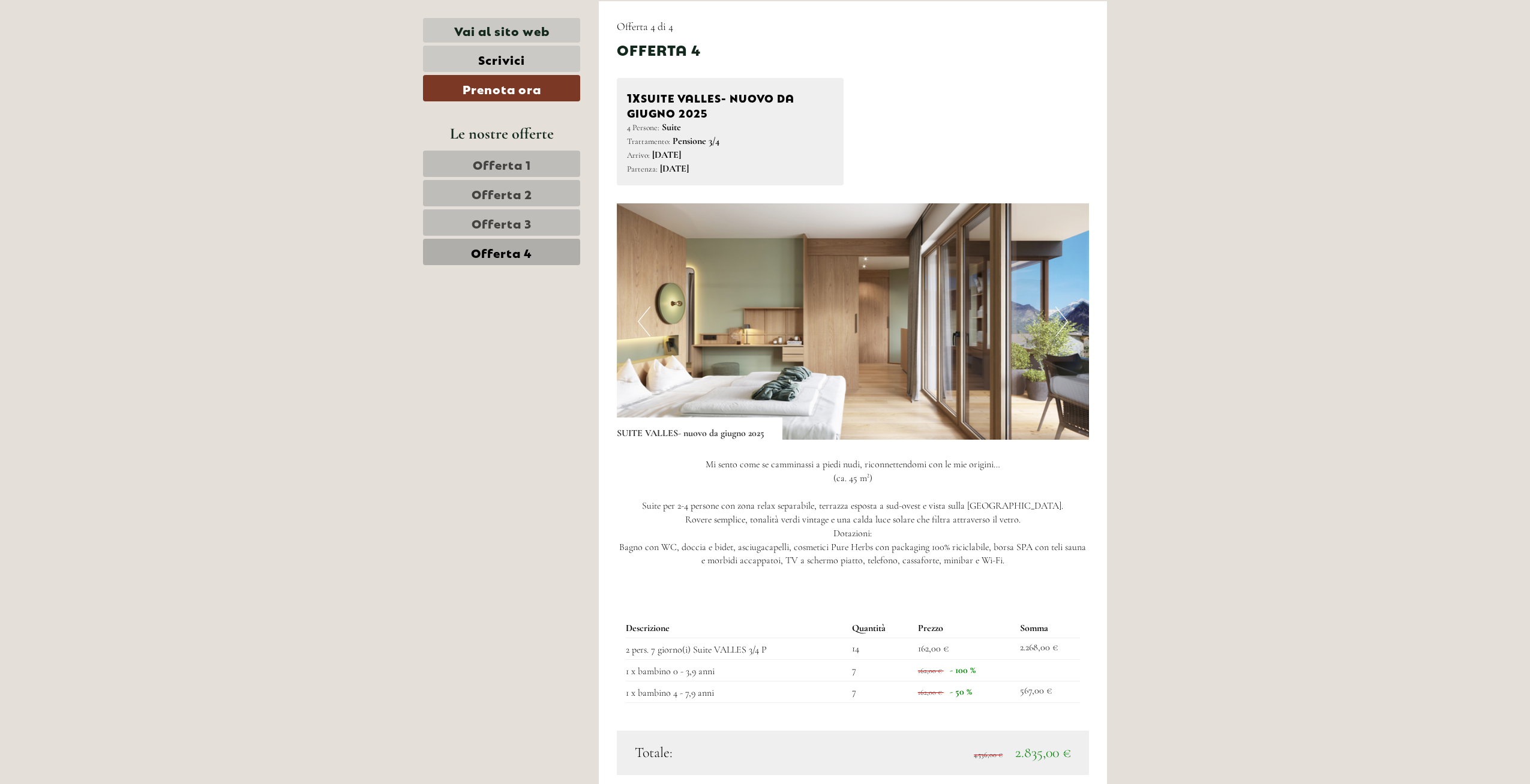
click at [1061, 312] on button "Next" at bounding box center [1061, 321] width 13 height 30
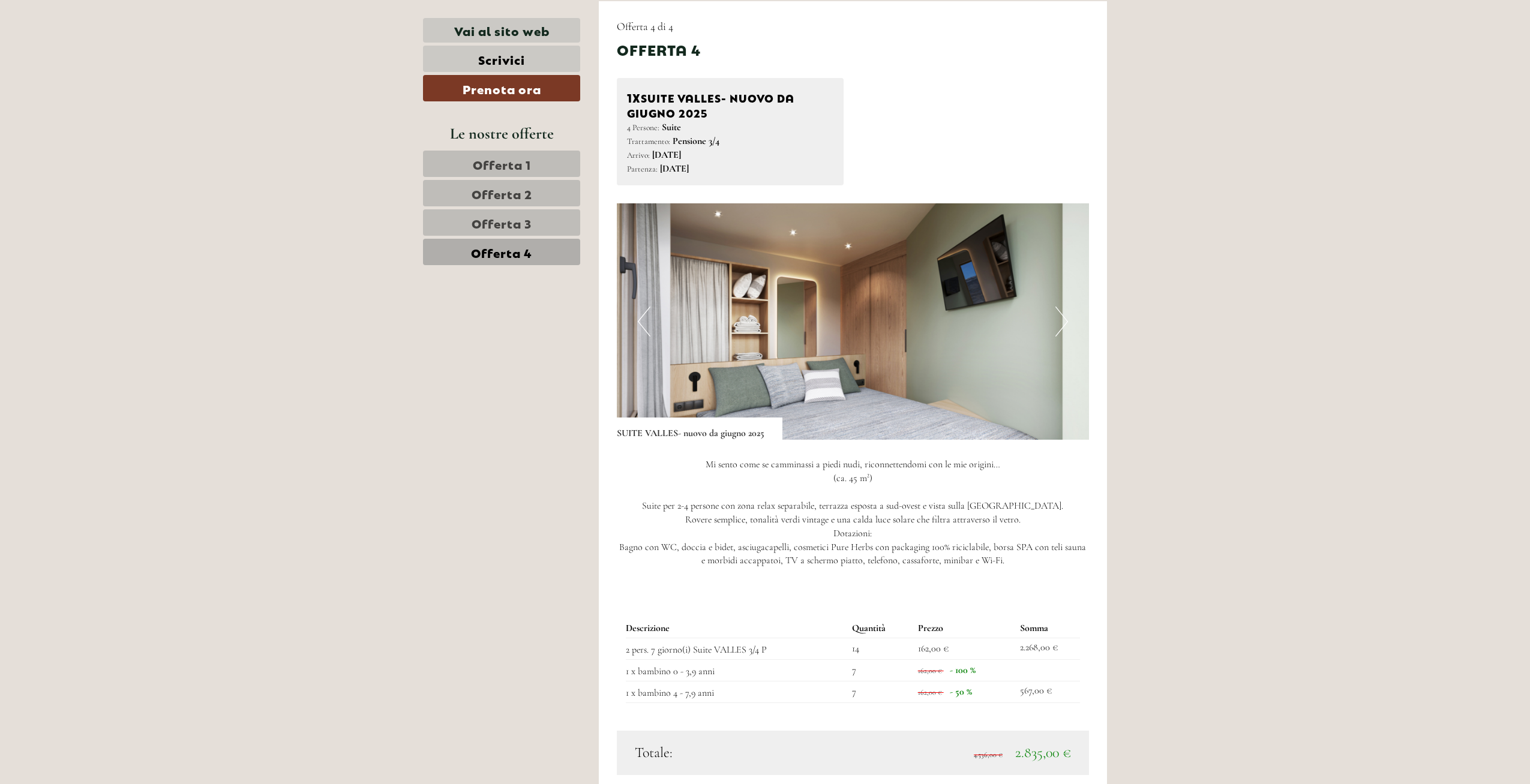
click at [1062, 316] on button "Next" at bounding box center [1061, 321] width 13 height 30
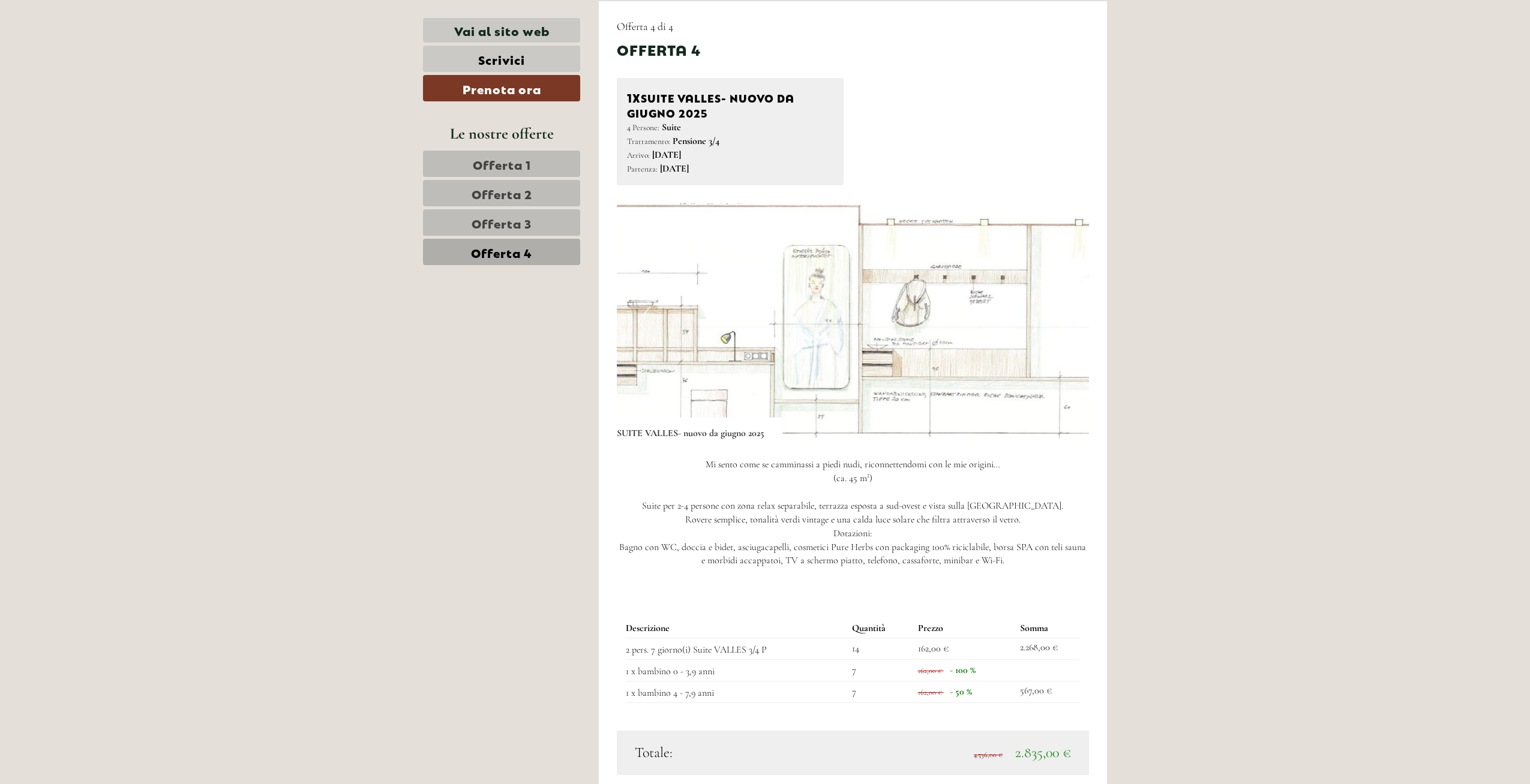
click at [1078, 319] on img at bounding box center [853, 321] width 473 height 236
click at [504, 192] on span "Offerta 2" at bounding box center [502, 193] width 61 height 17
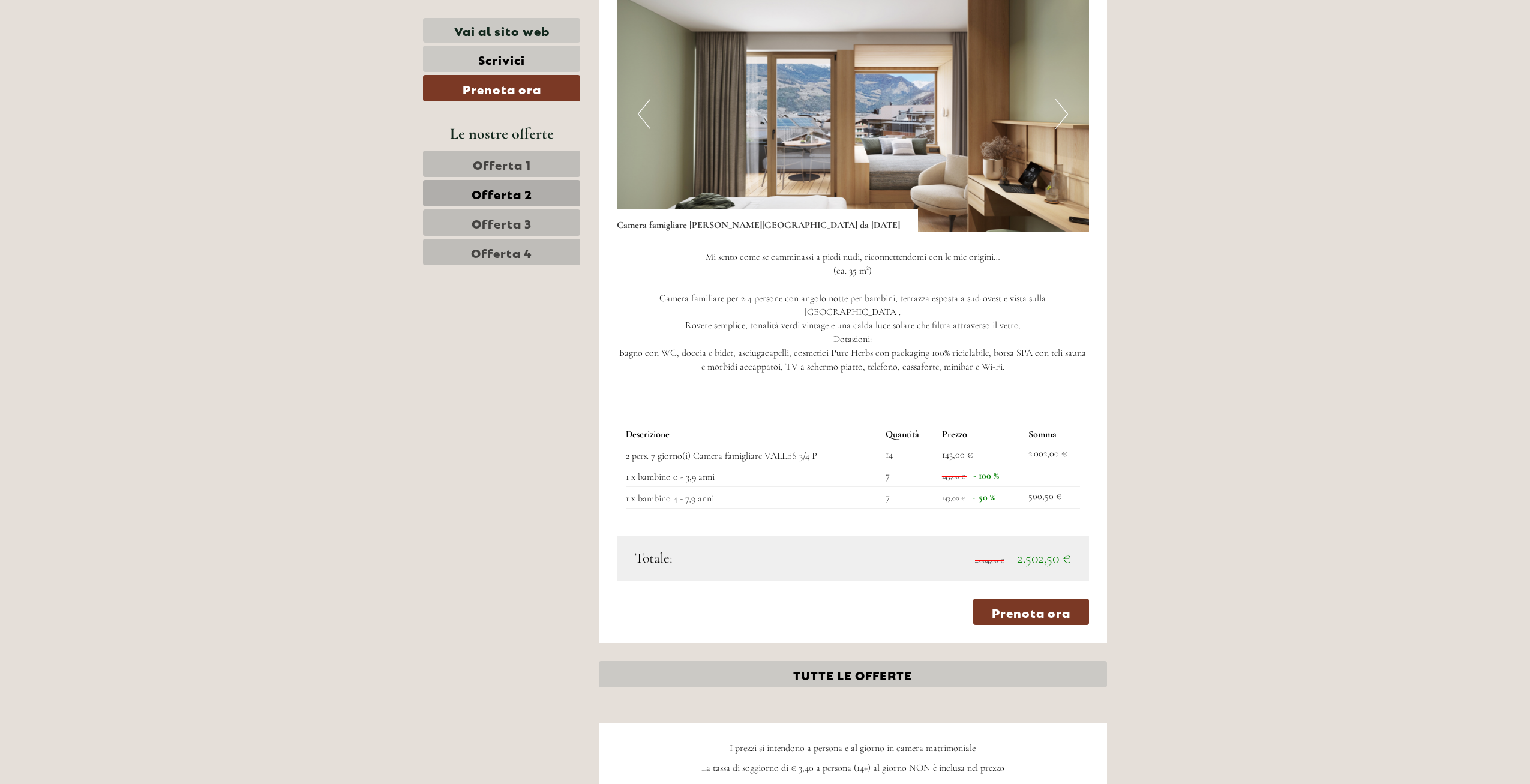
scroll to position [1117, 0]
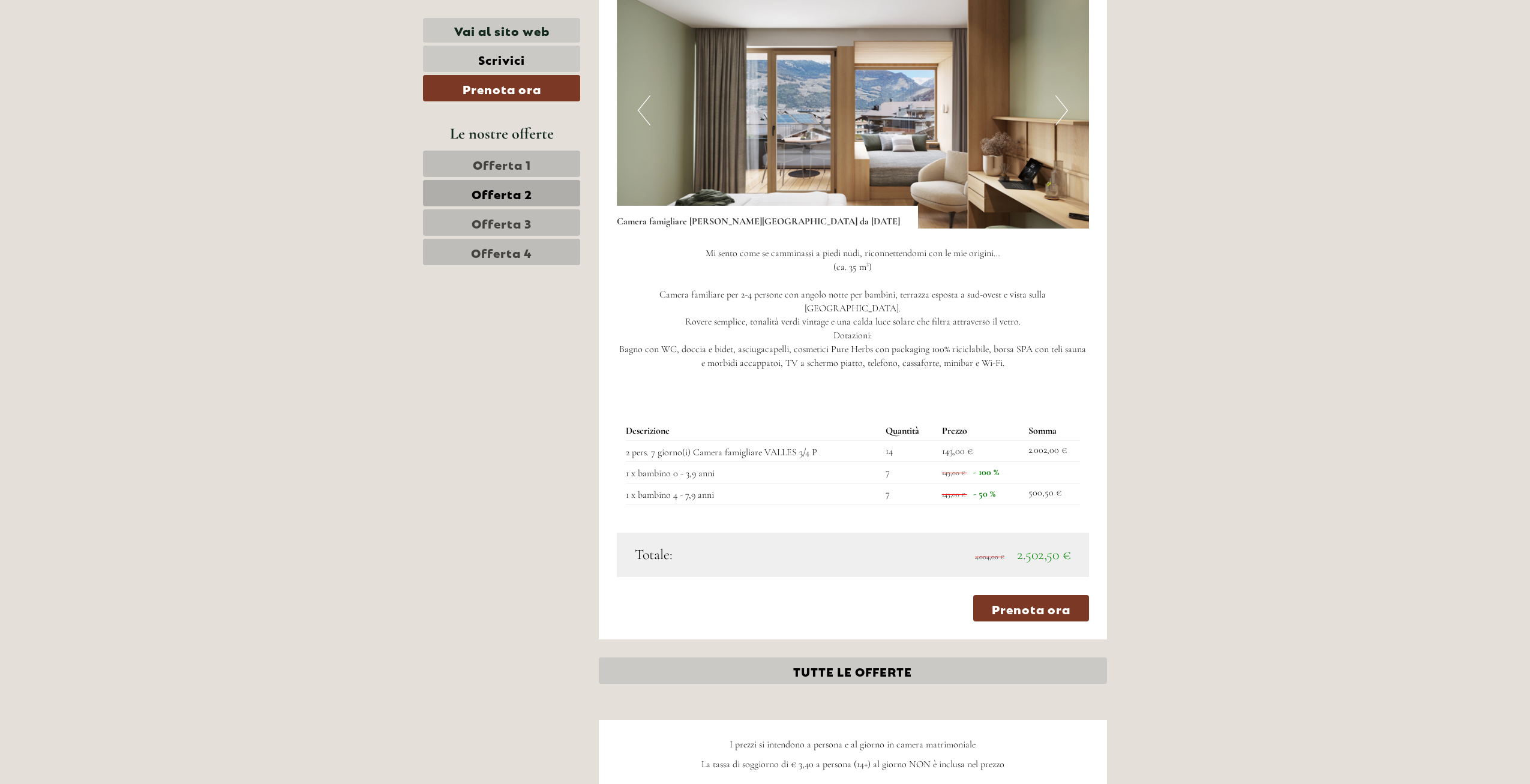
click at [517, 165] on span "Offerta 1" at bounding box center [502, 164] width 58 height 17
